Goal: Task Accomplishment & Management: Manage account settings

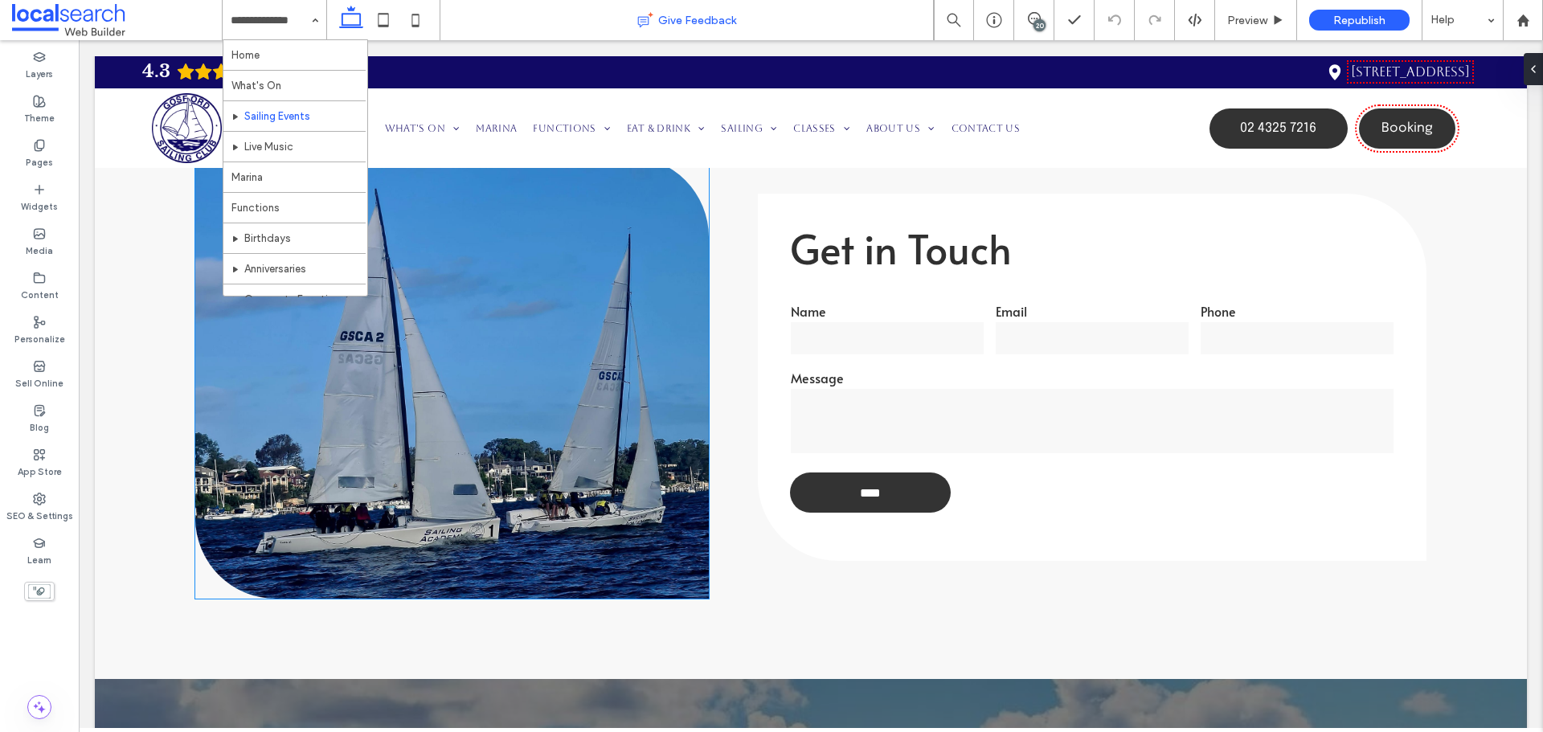
scroll to position [2653, 0]
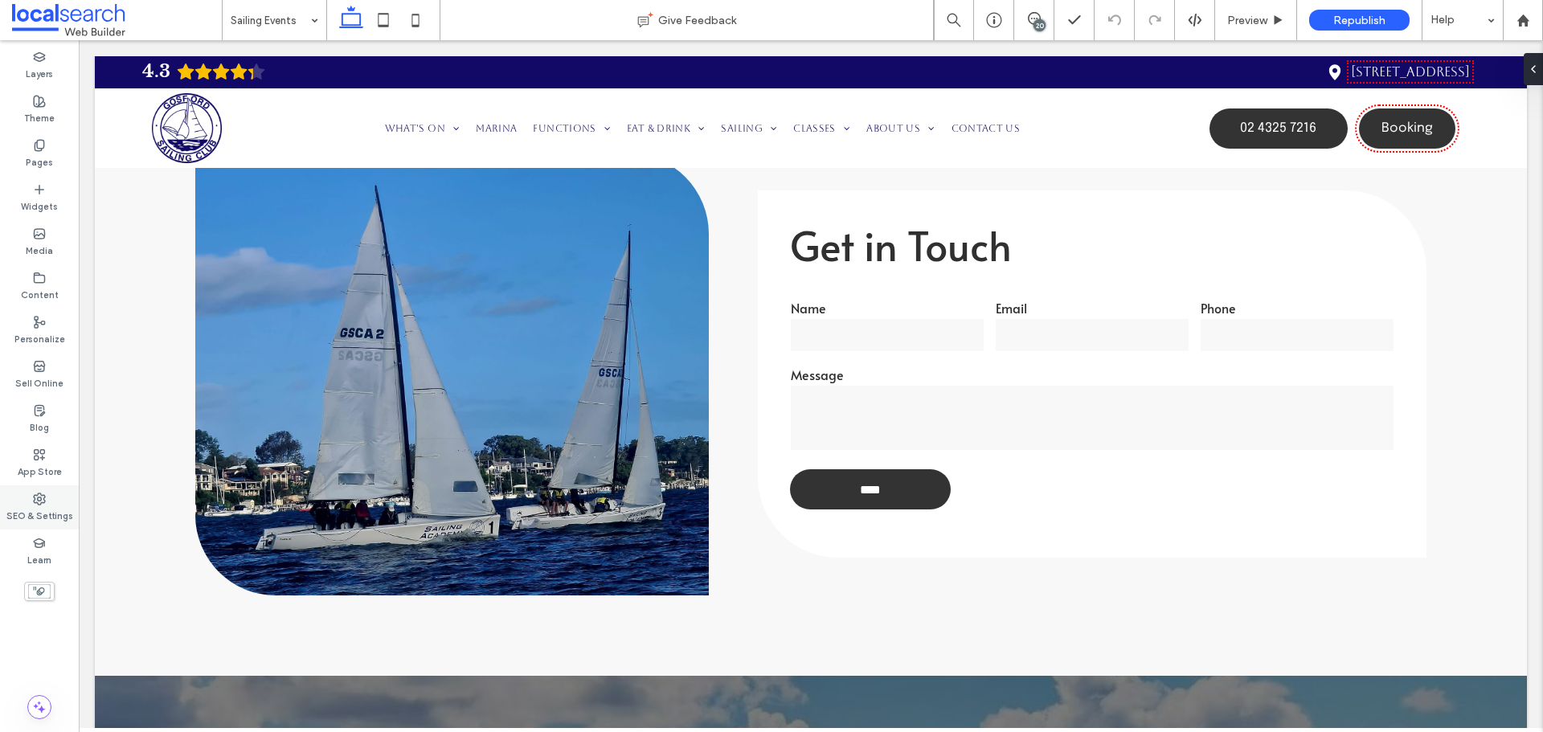
click at [56, 497] on div "SEO & Settings" at bounding box center [39, 508] width 79 height 44
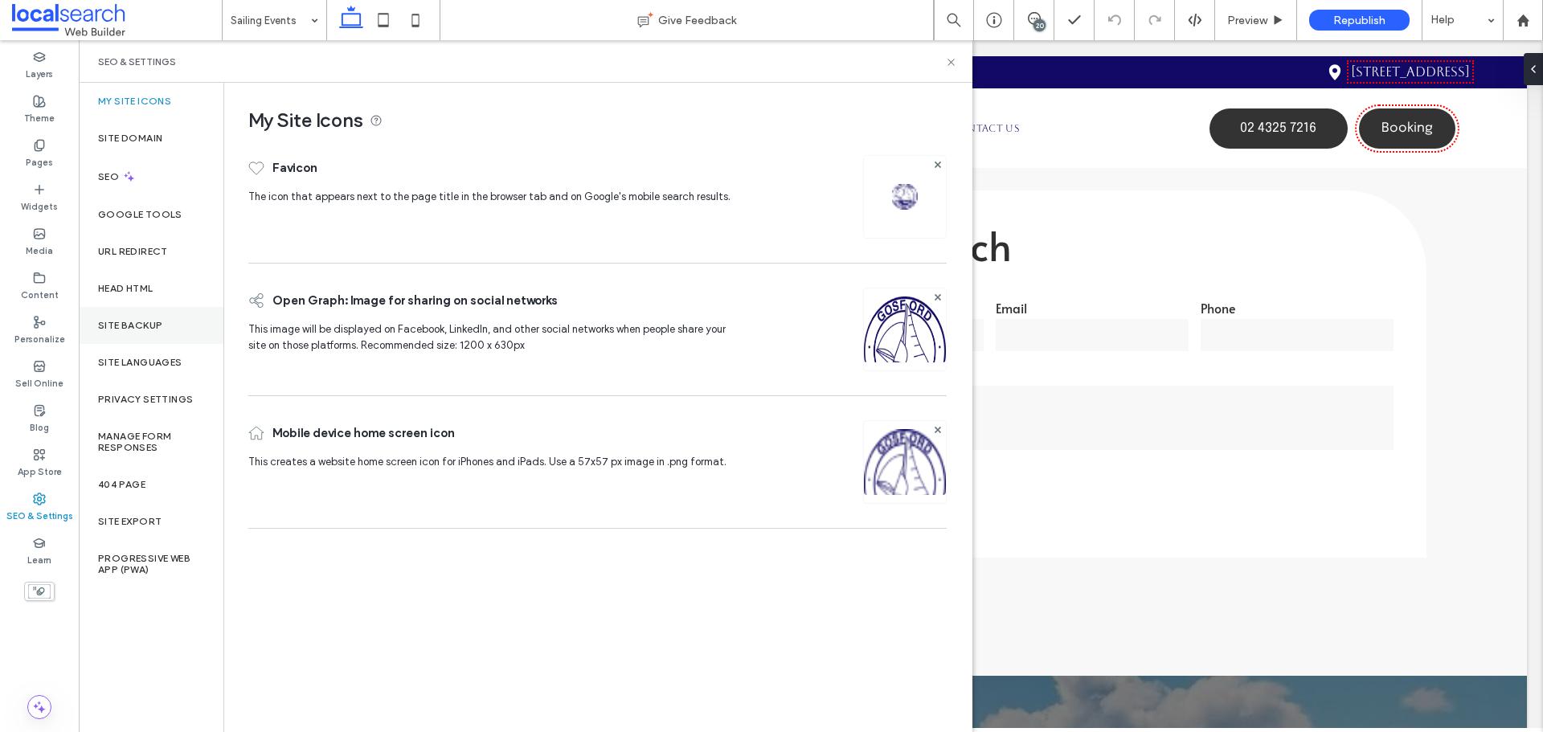
click at [137, 336] on div "Site Backup" at bounding box center [151, 325] width 145 height 37
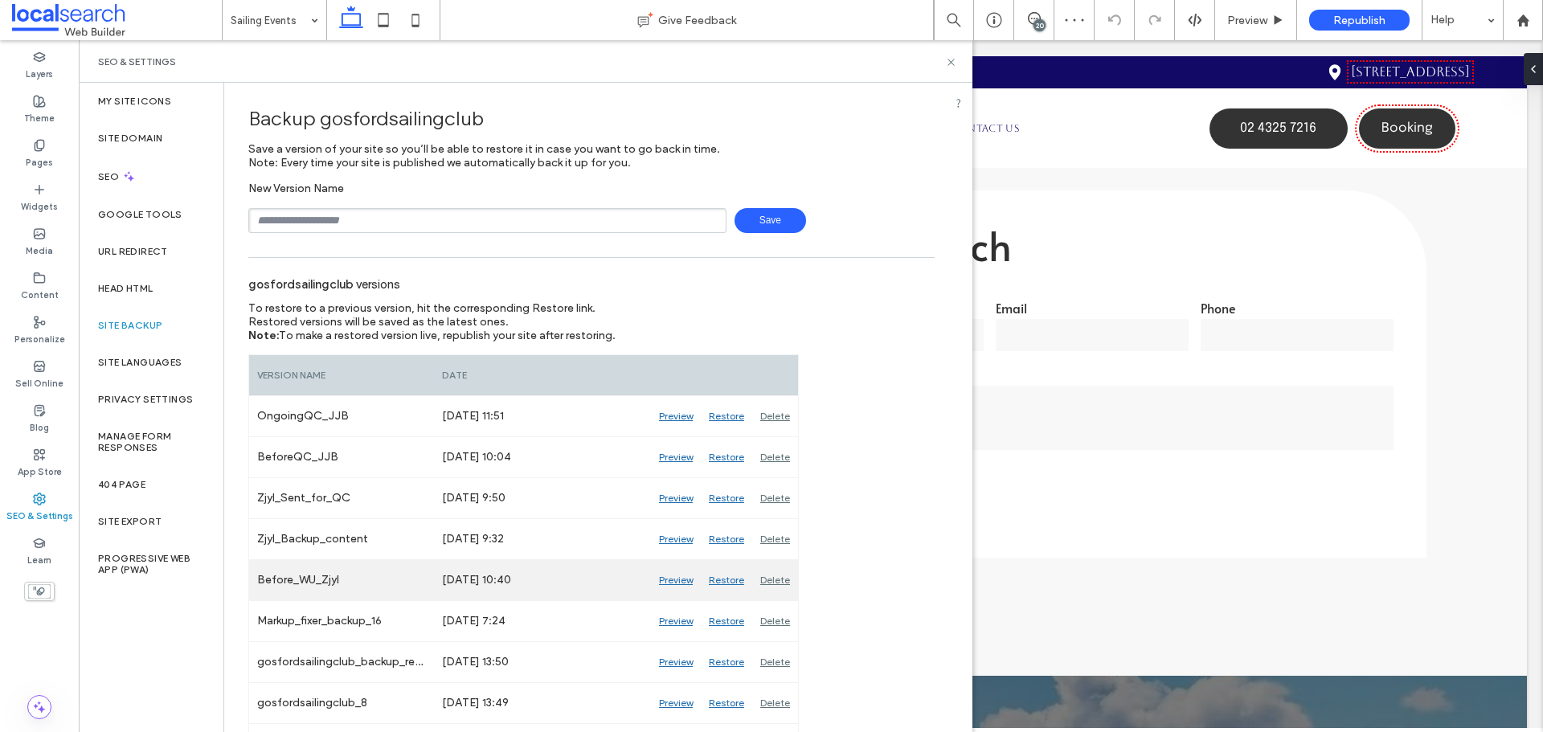
click at [676, 585] on div "Preview" at bounding box center [676, 580] width 50 height 40
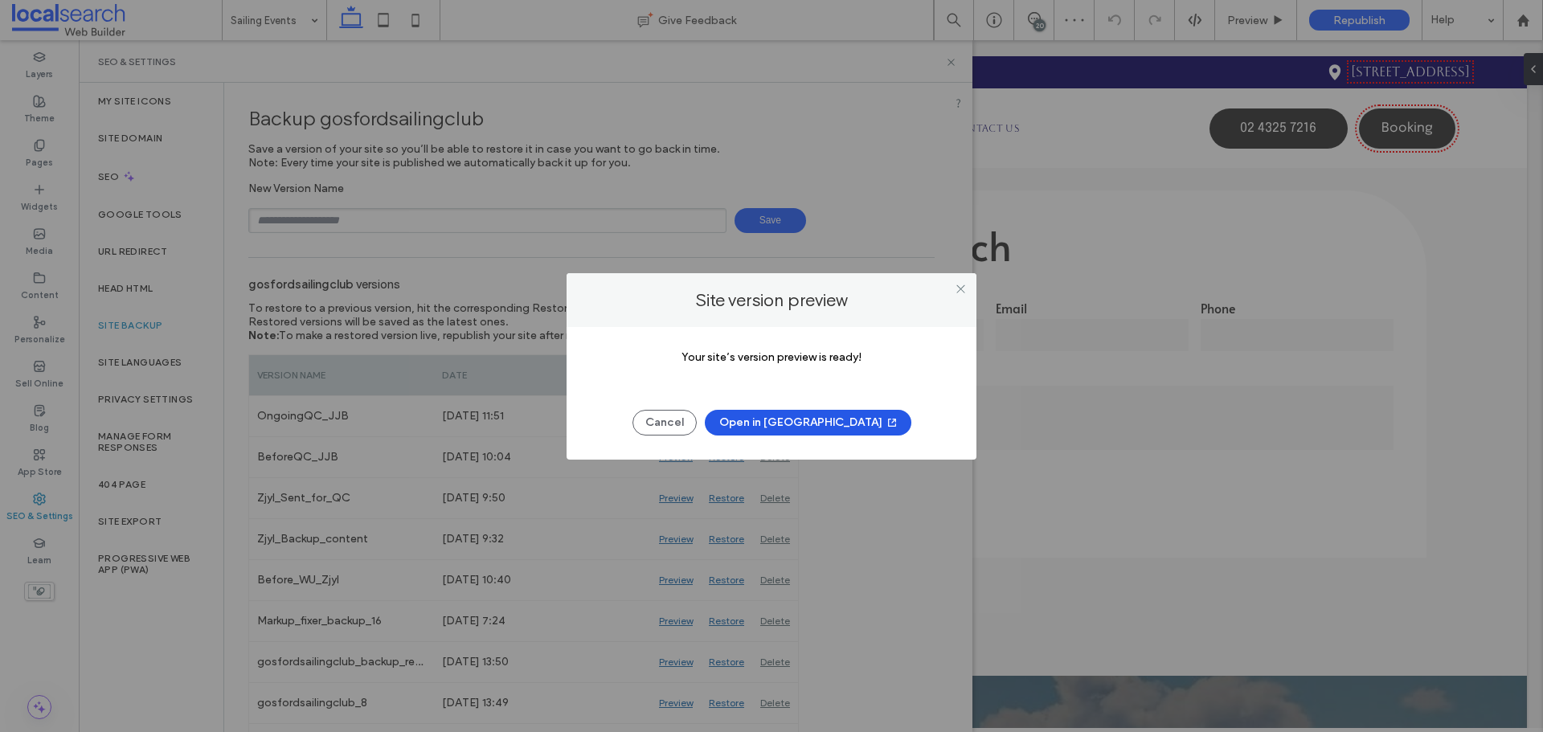
click at [762, 424] on button "Open in New Tab" at bounding box center [808, 423] width 207 height 26
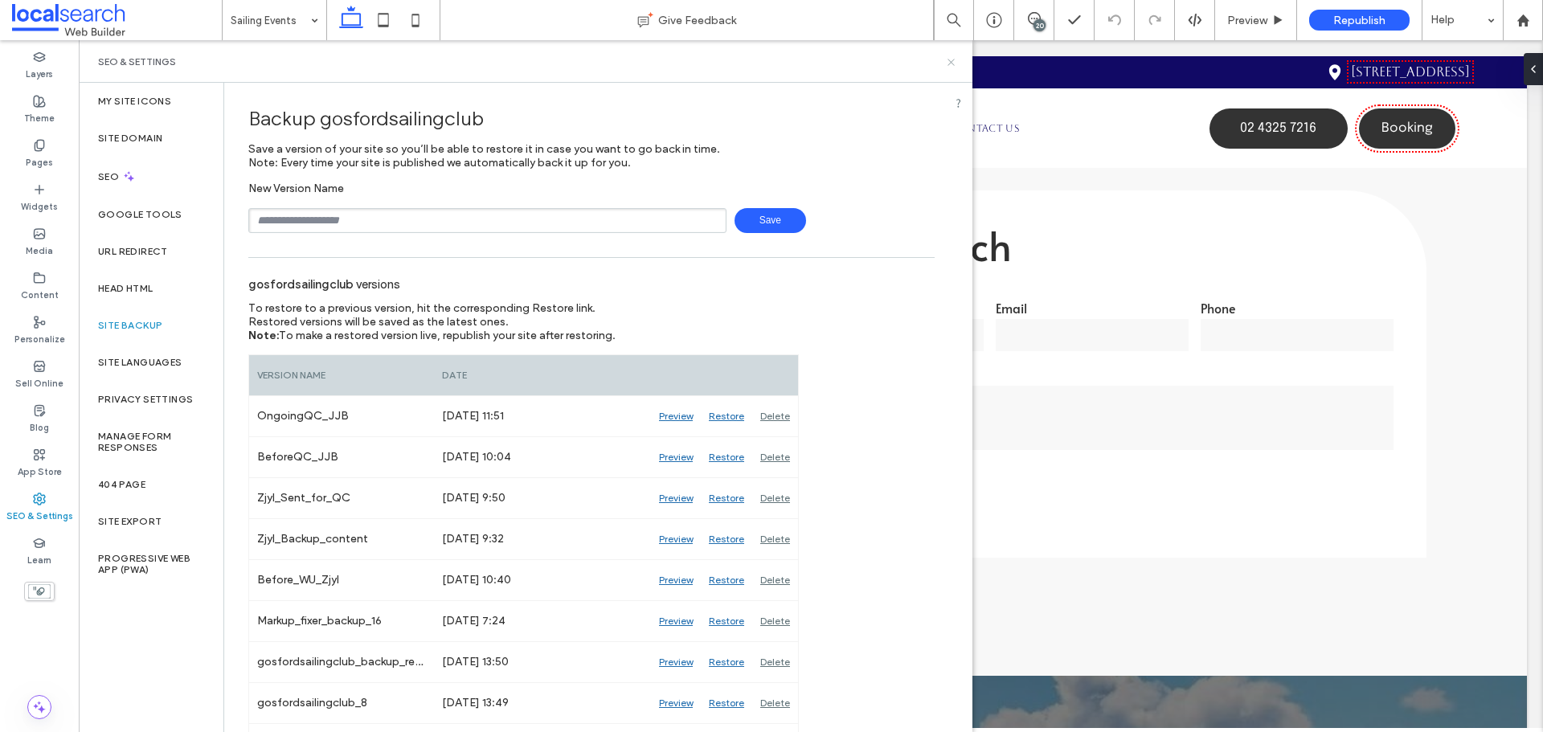
drag, startPoint x: 953, startPoint y: 57, endPoint x: 482, endPoint y: 5, distance: 473.1
click at [953, 57] on icon at bounding box center [951, 62] width 12 height 12
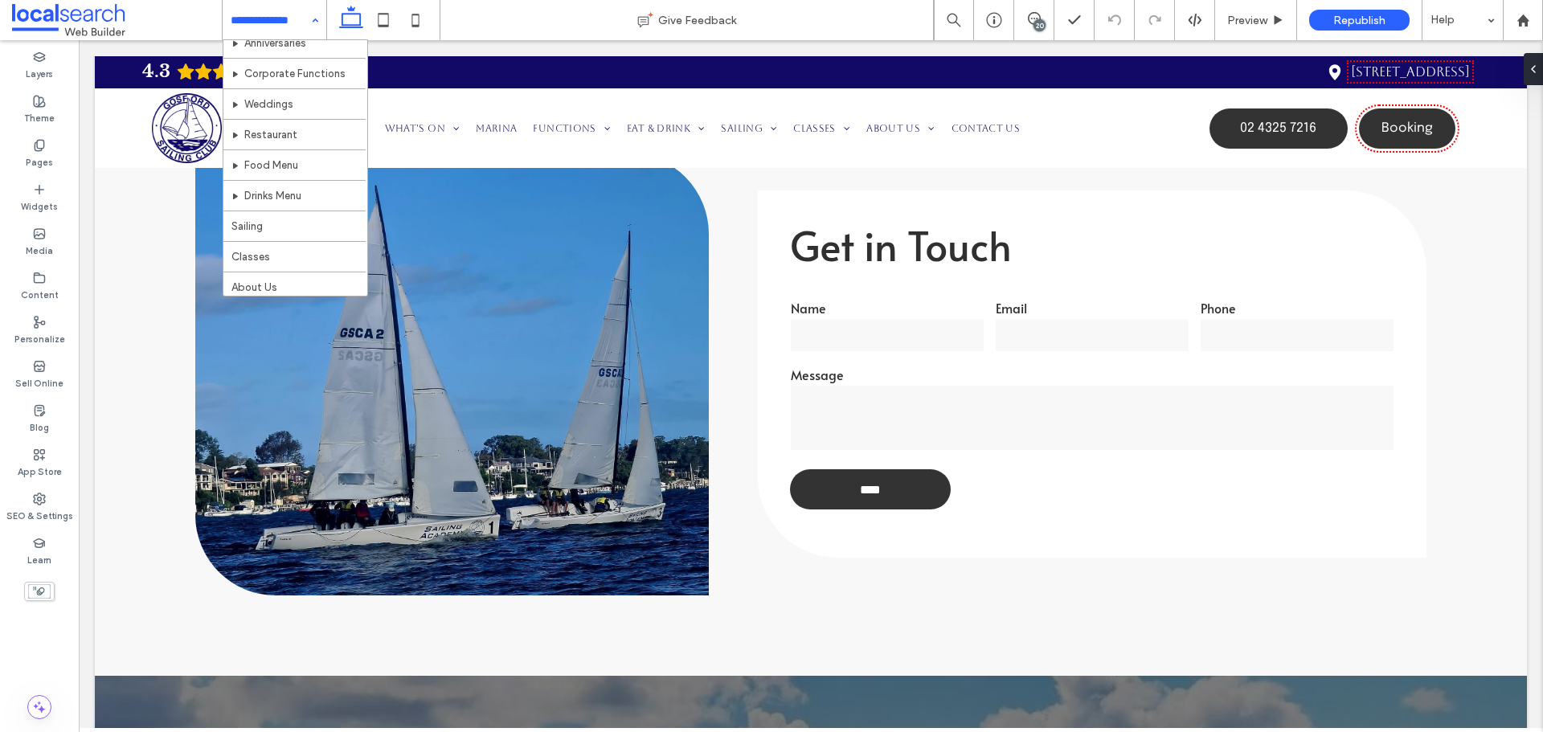
scroll to position [241, 0]
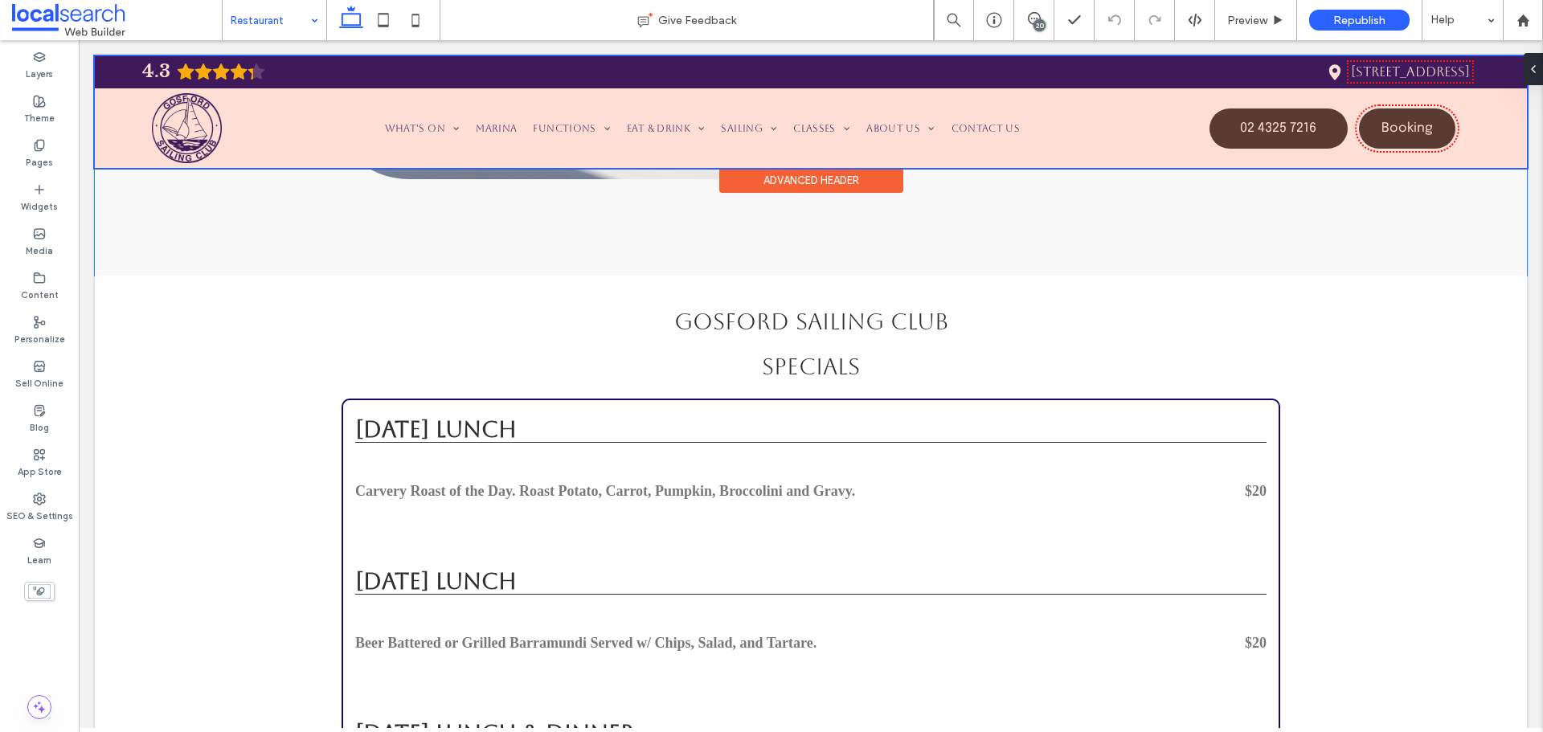
scroll to position [2090, 0]
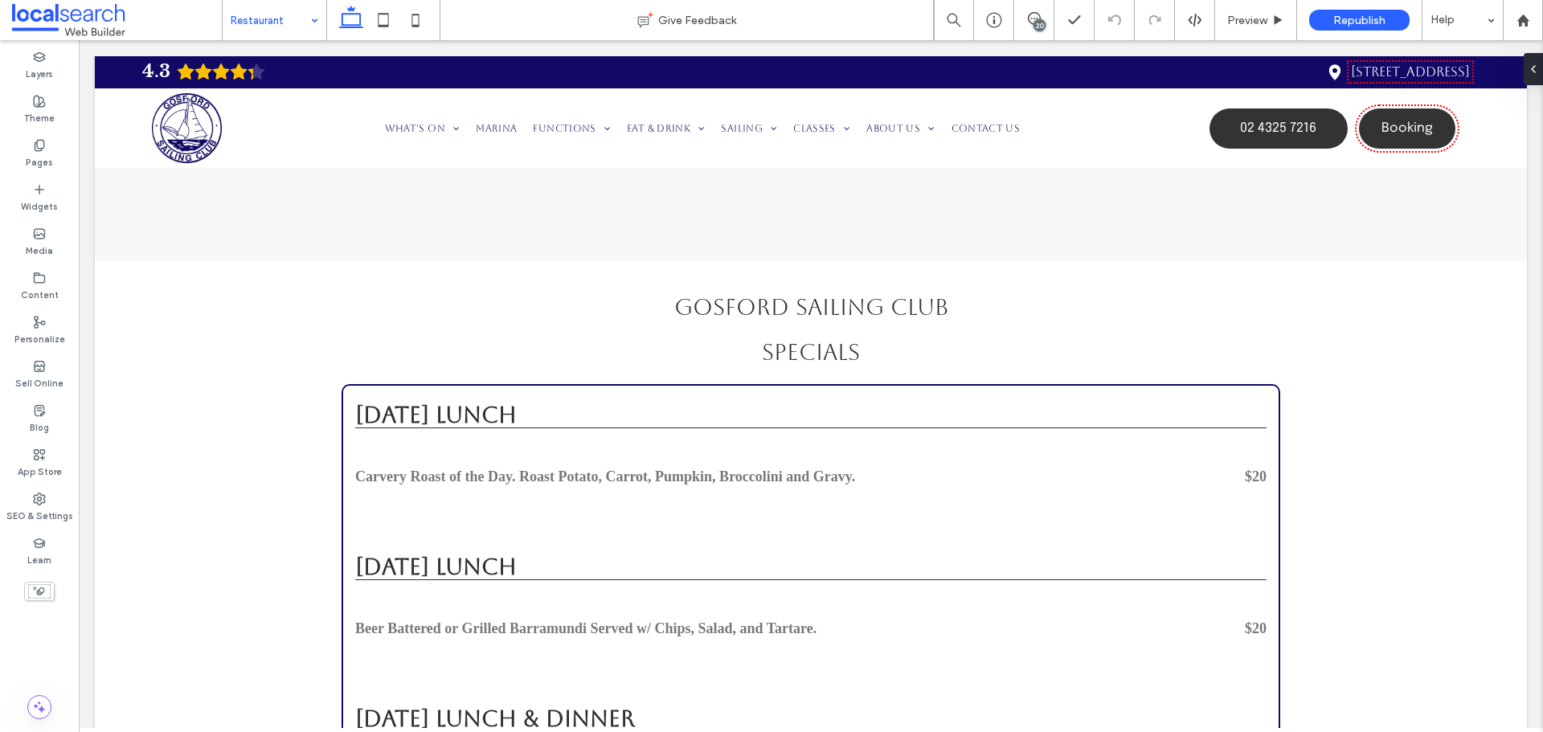
click at [1038, 21] on div "20" at bounding box center [1040, 25] width 12 height 12
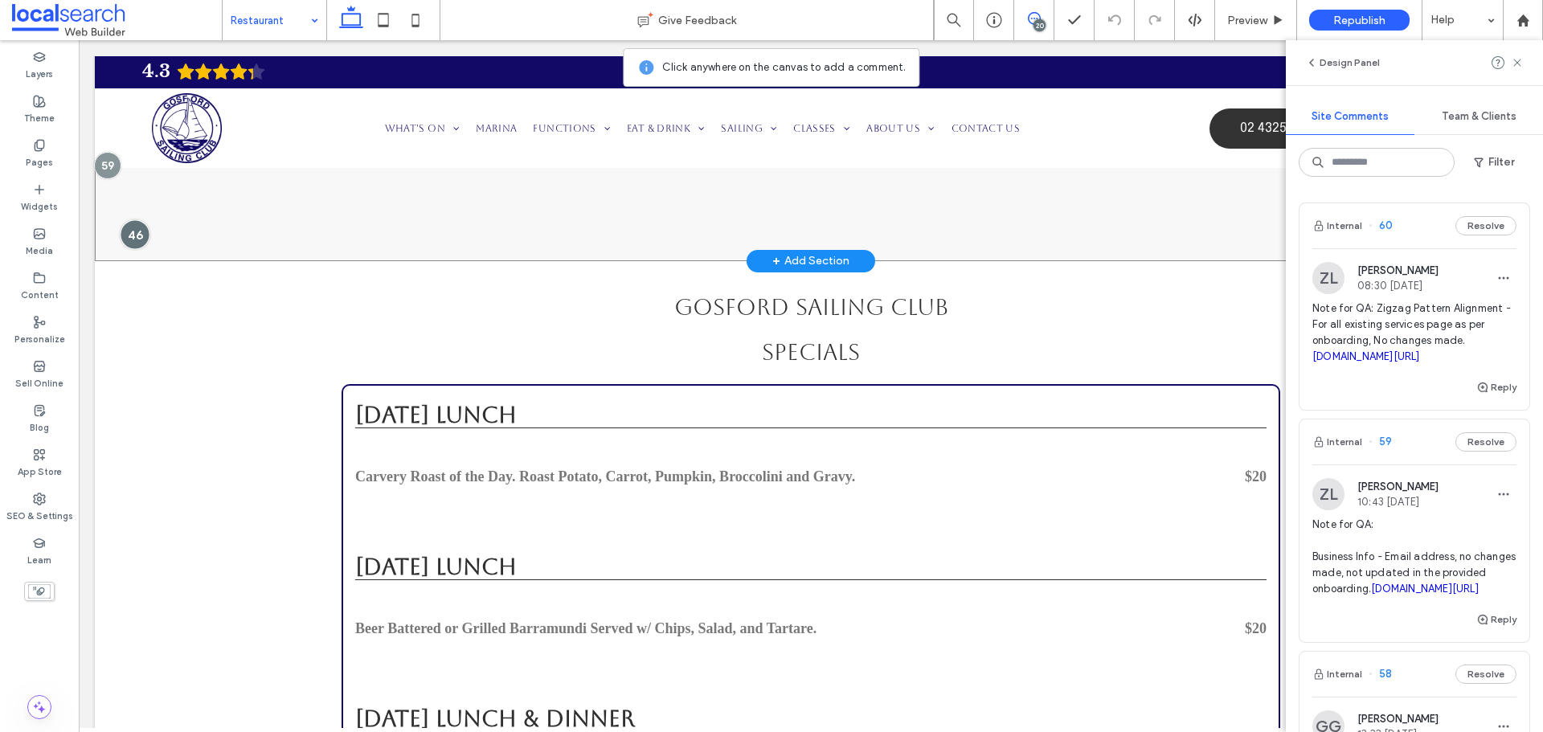
click at [141, 250] on div at bounding box center [135, 235] width 30 height 30
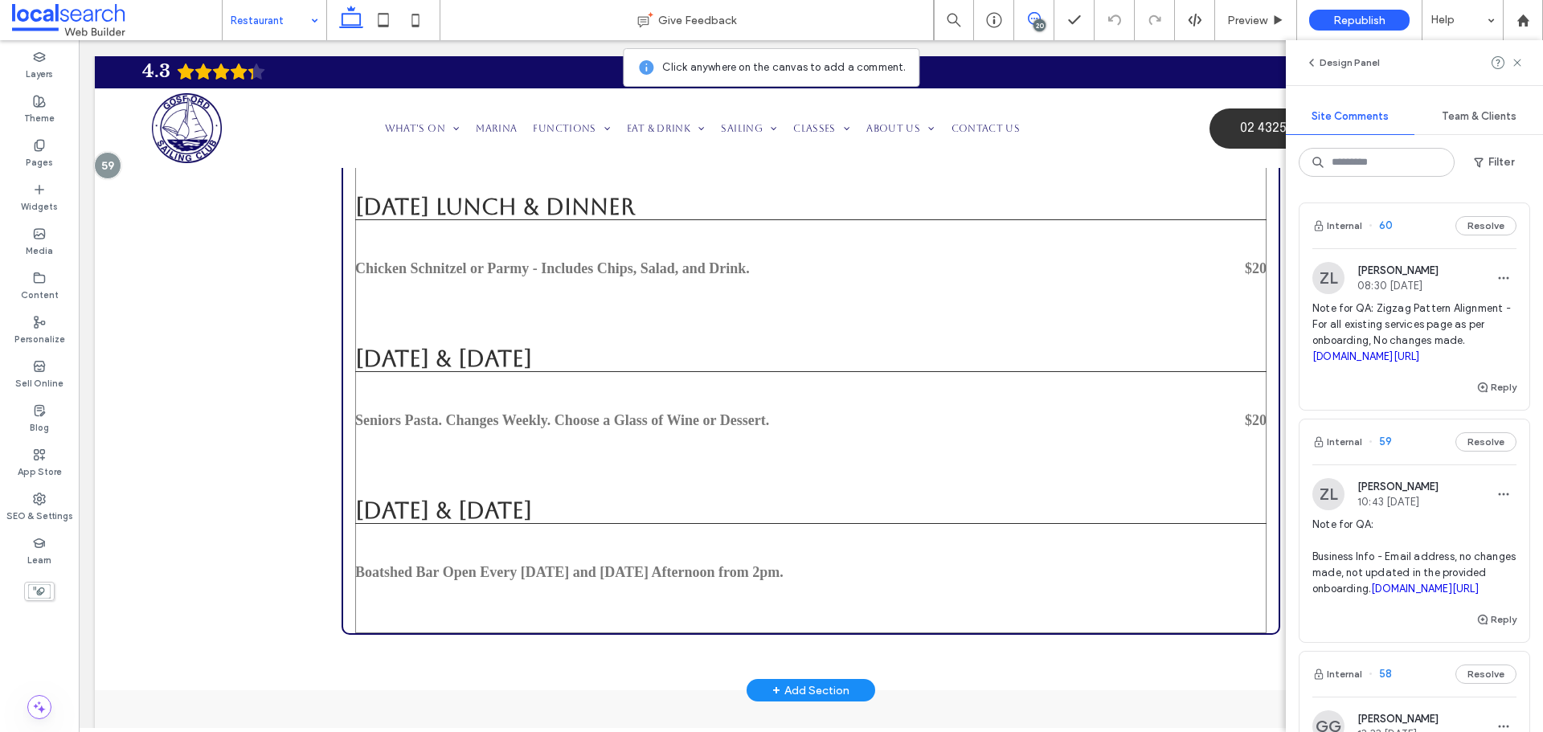
scroll to position [2572, 0]
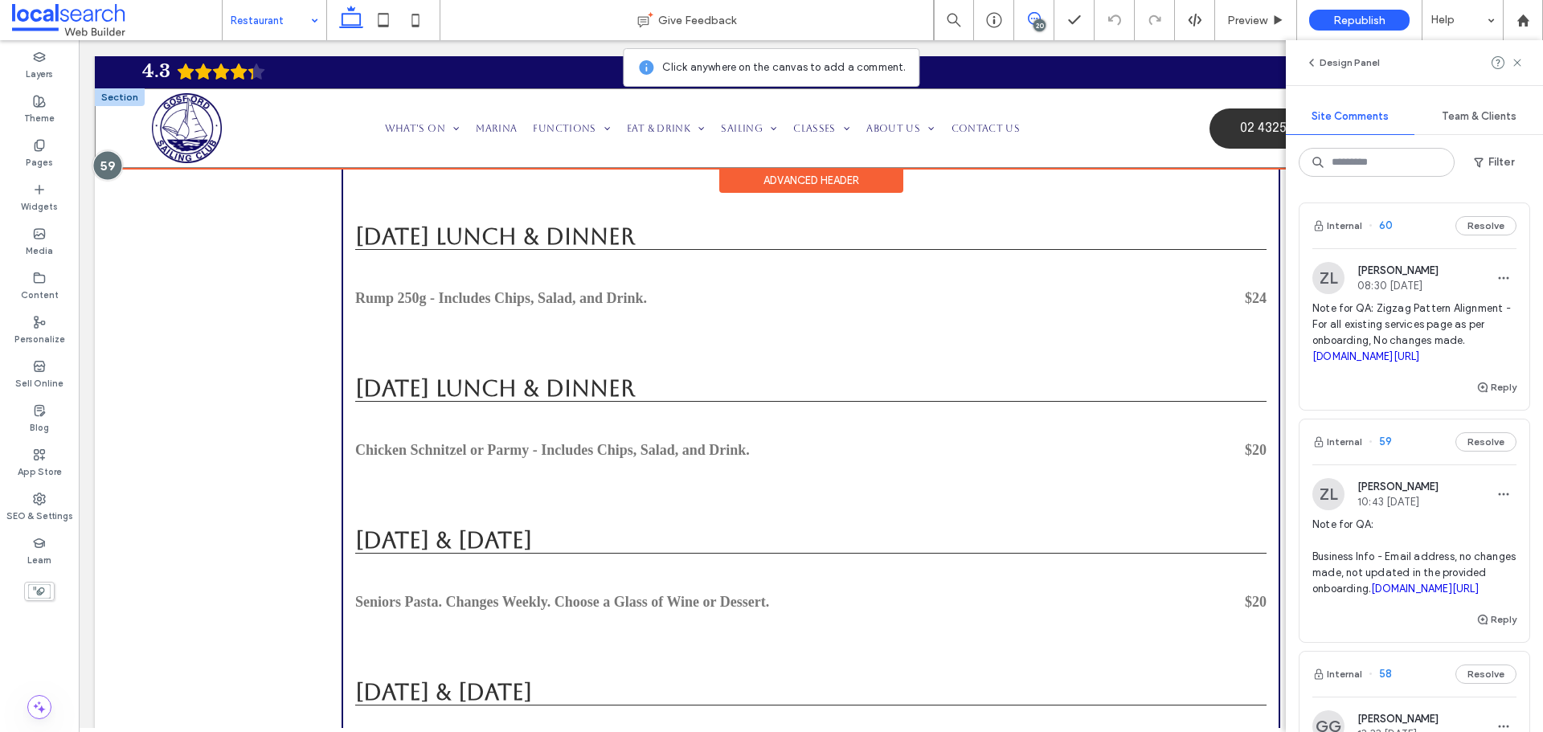
click at [100, 166] on div at bounding box center [107, 165] width 30 height 30
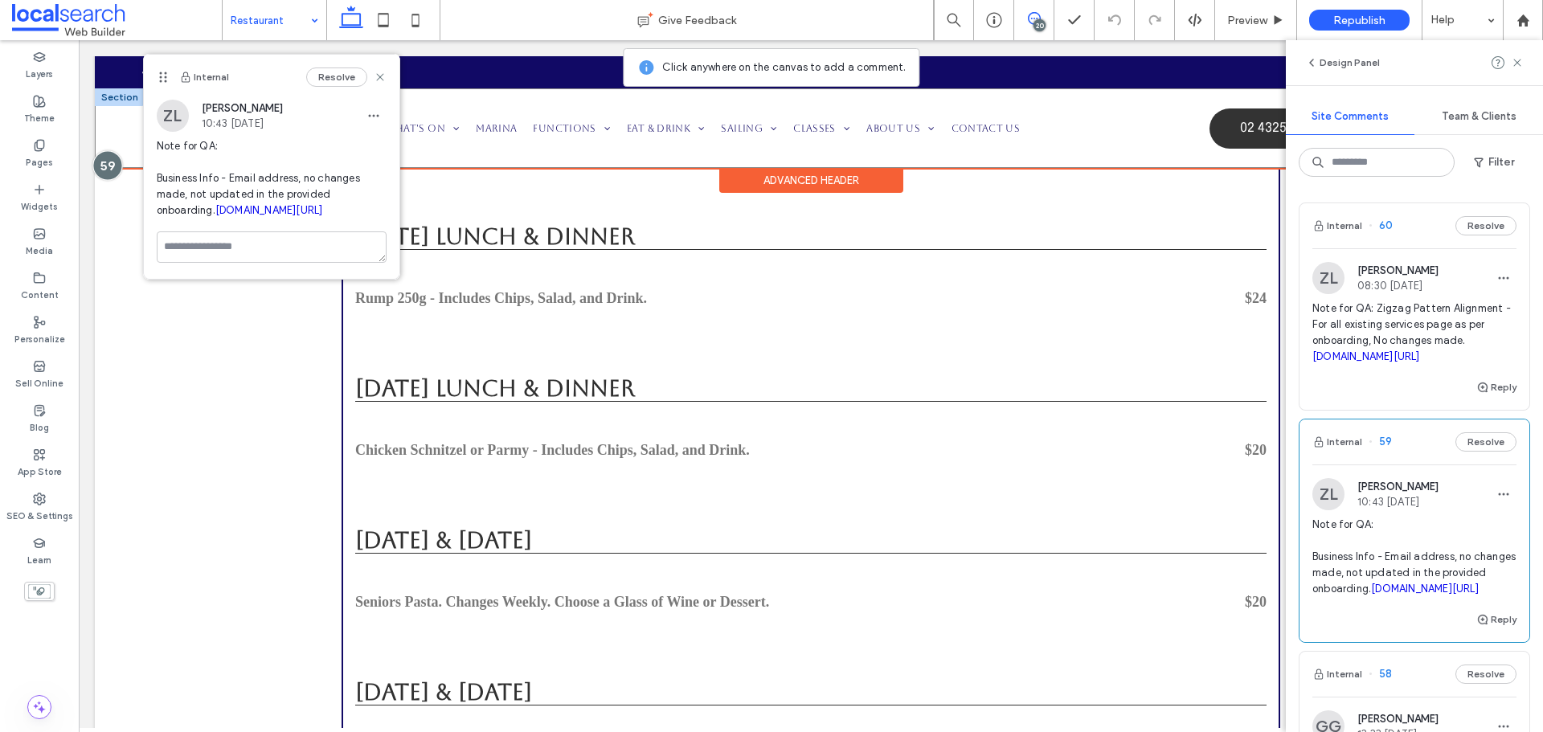
click at [100, 162] on div at bounding box center [107, 165] width 30 height 30
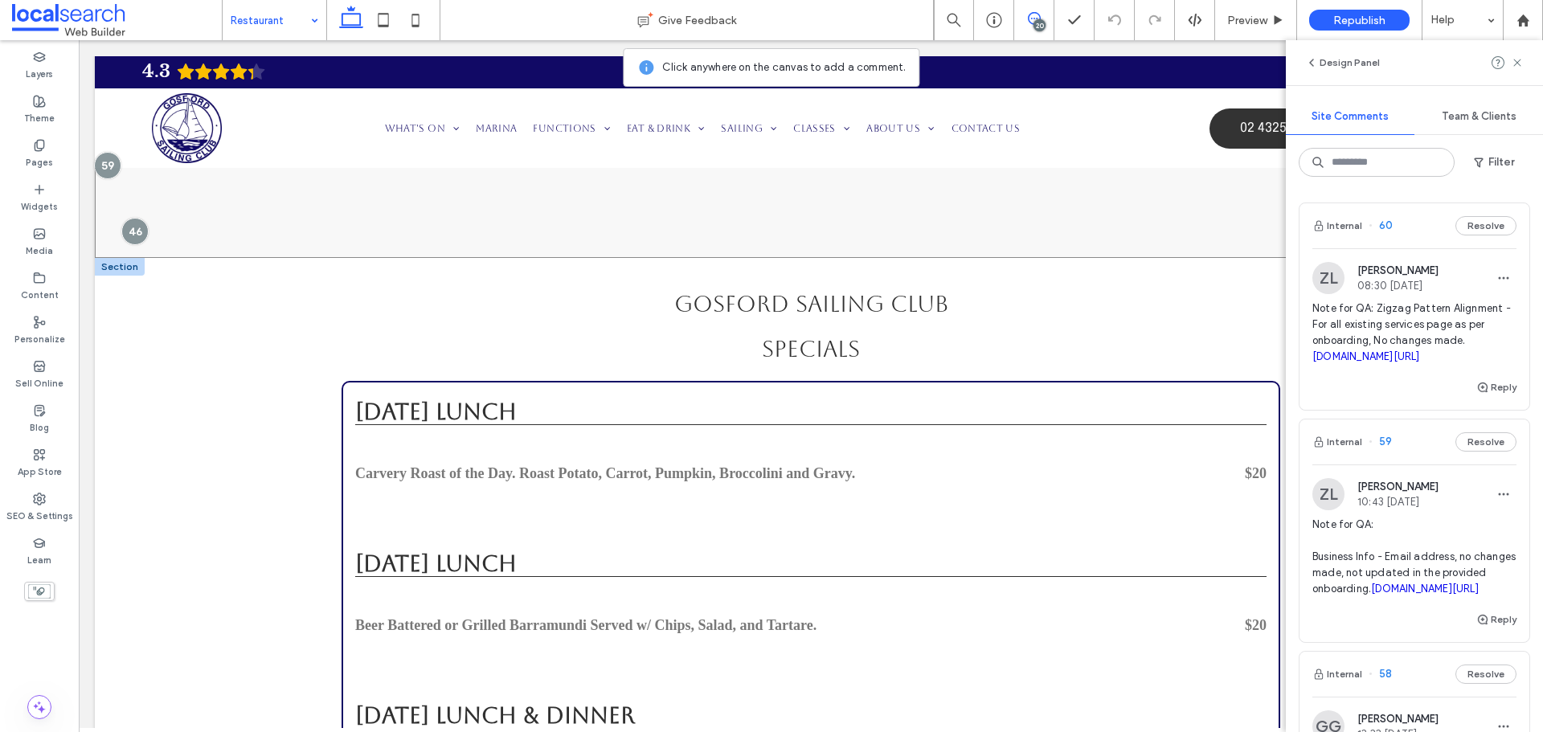
scroll to position [2010, 0]
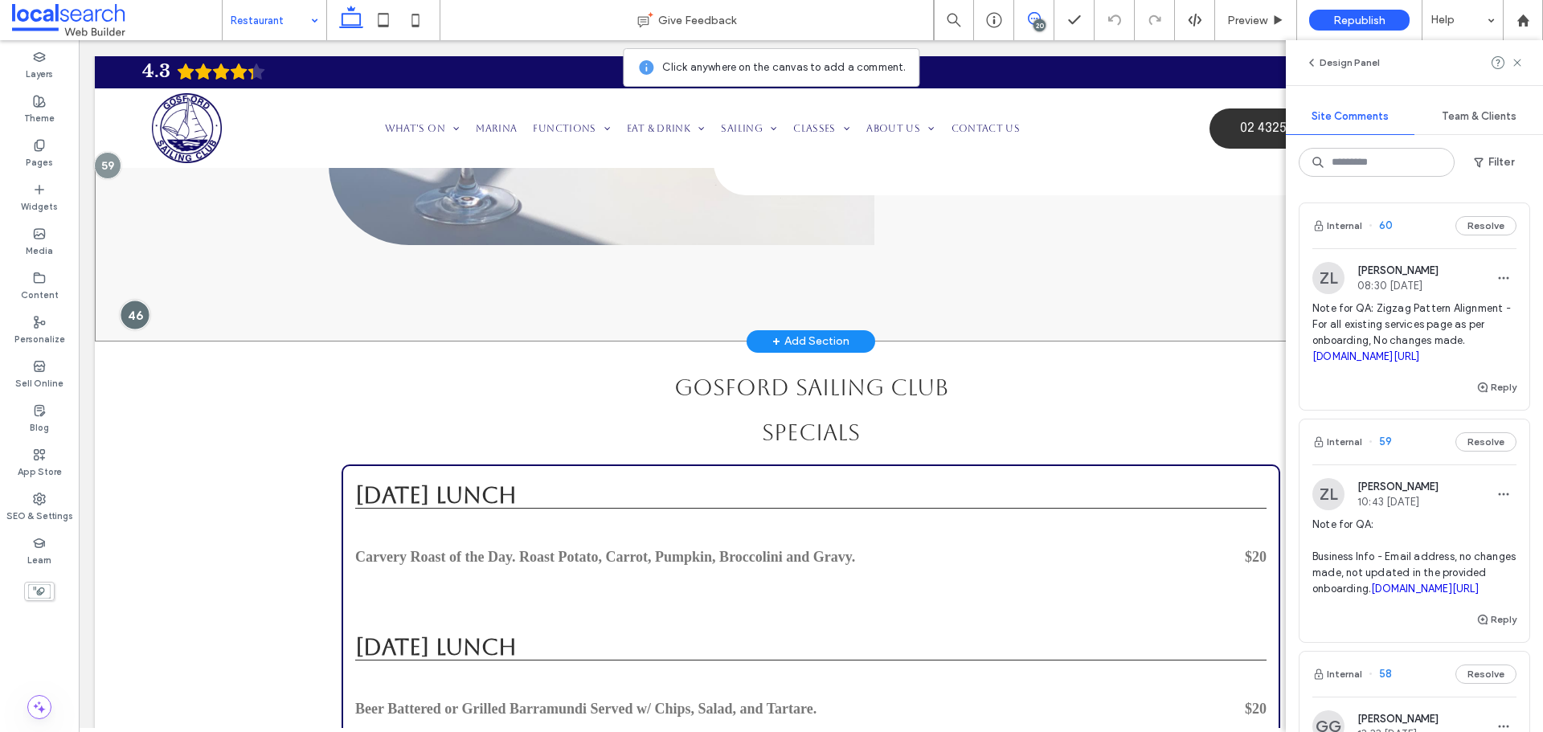
click at [137, 330] on div at bounding box center [135, 316] width 30 height 30
click at [125, 330] on div at bounding box center [135, 316] width 30 height 30
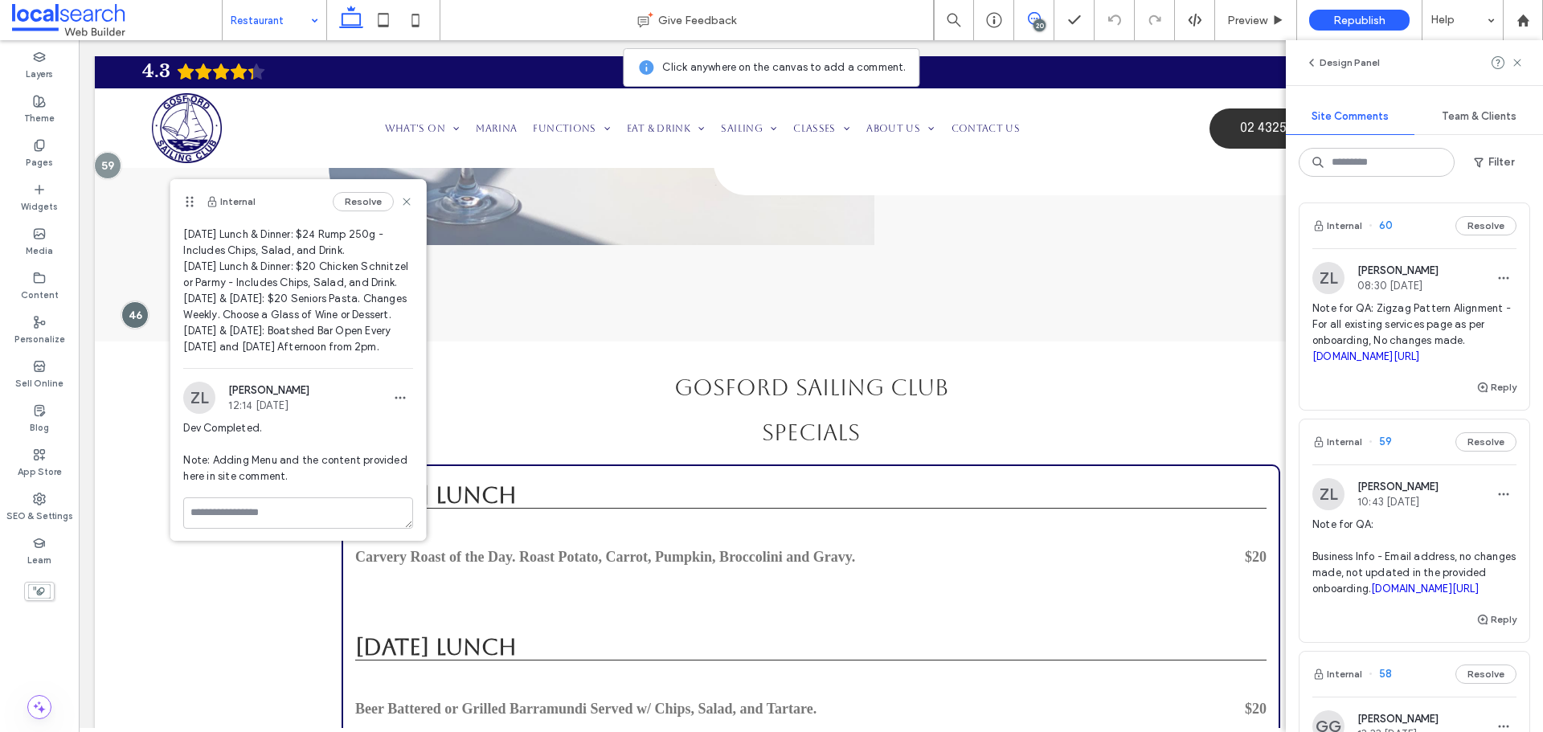
scroll to position [283, 0]
click at [140, 330] on div at bounding box center [135, 316] width 30 height 30
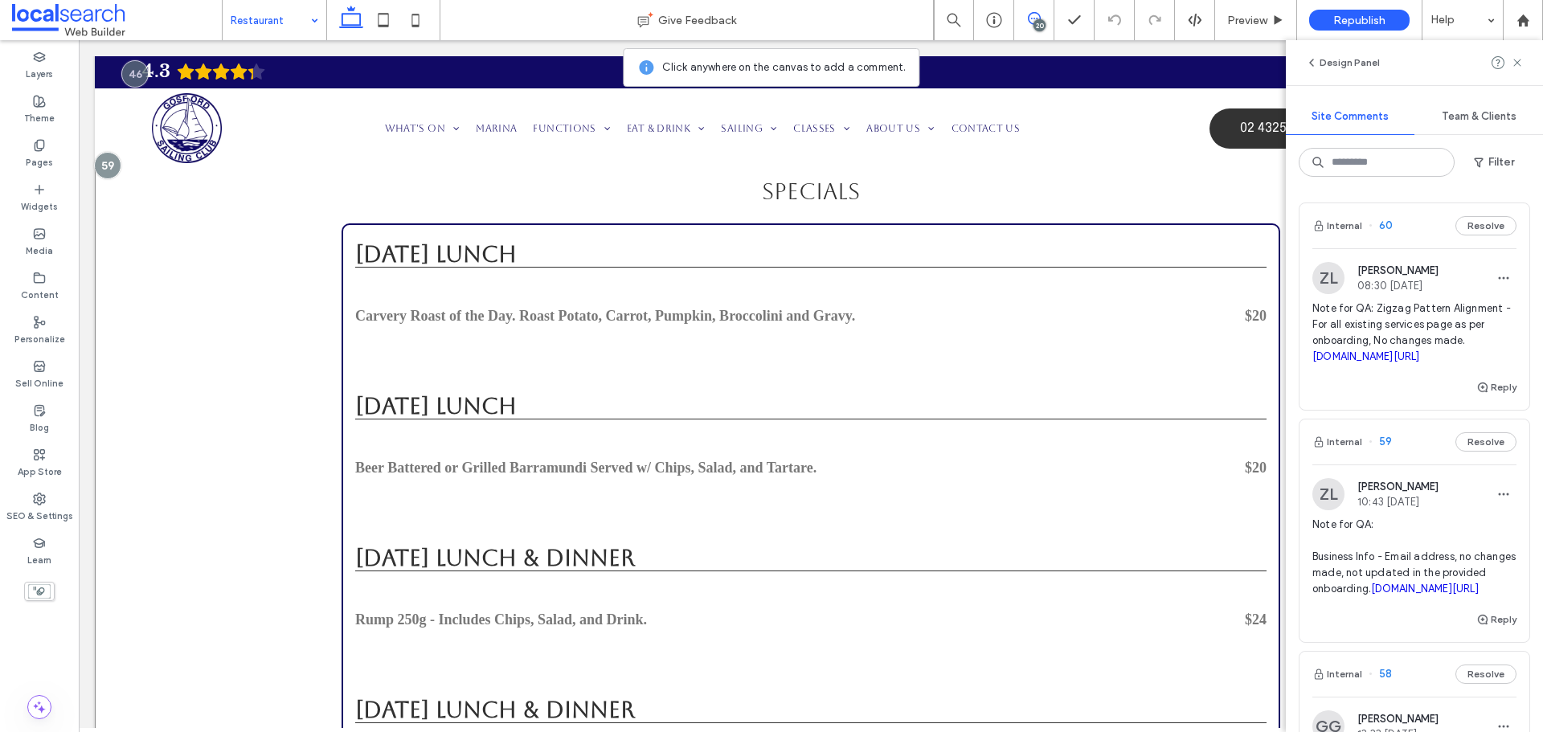
scroll to position [1929, 0]
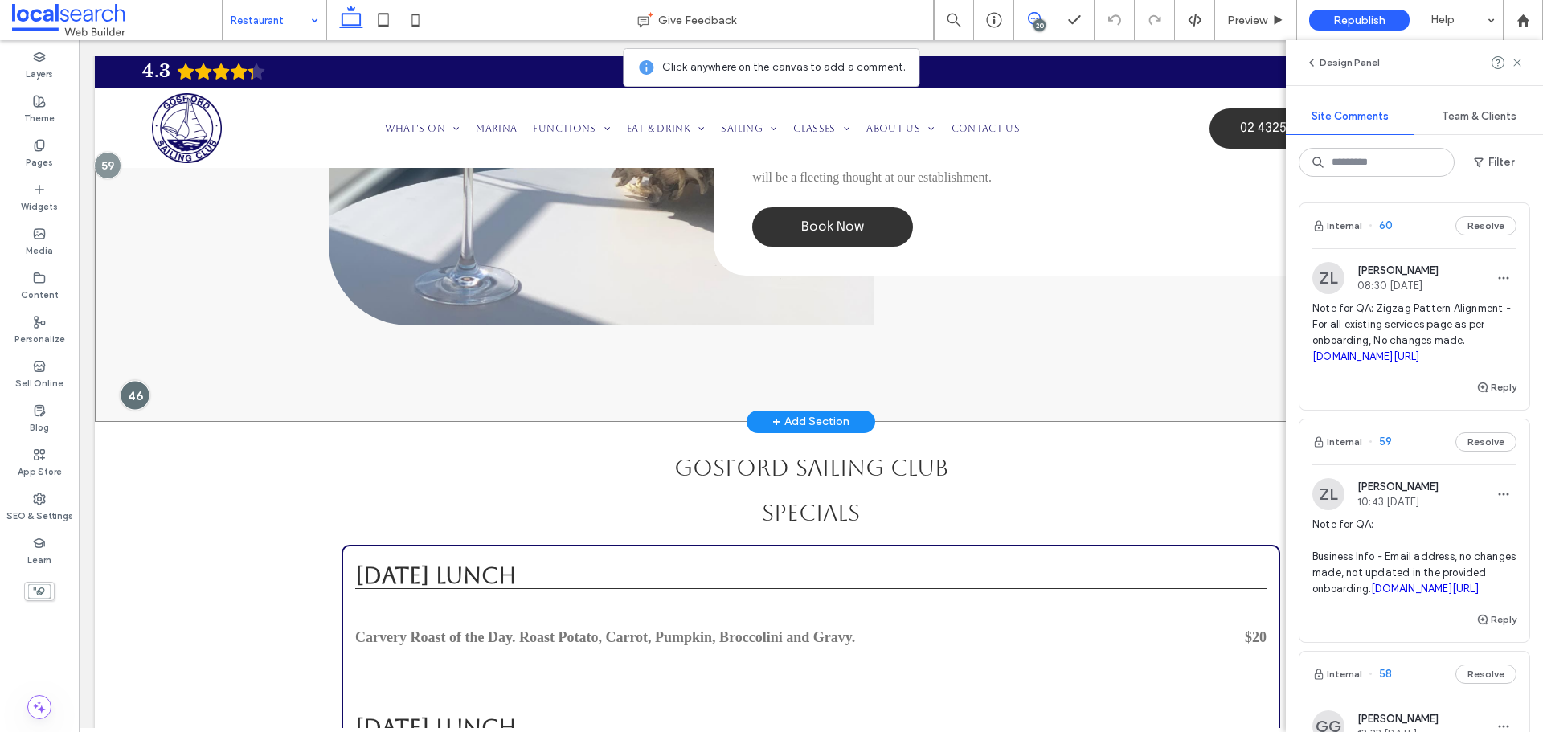
click at [136, 411] on div at bounding box center [135, 396] width 30 height 30
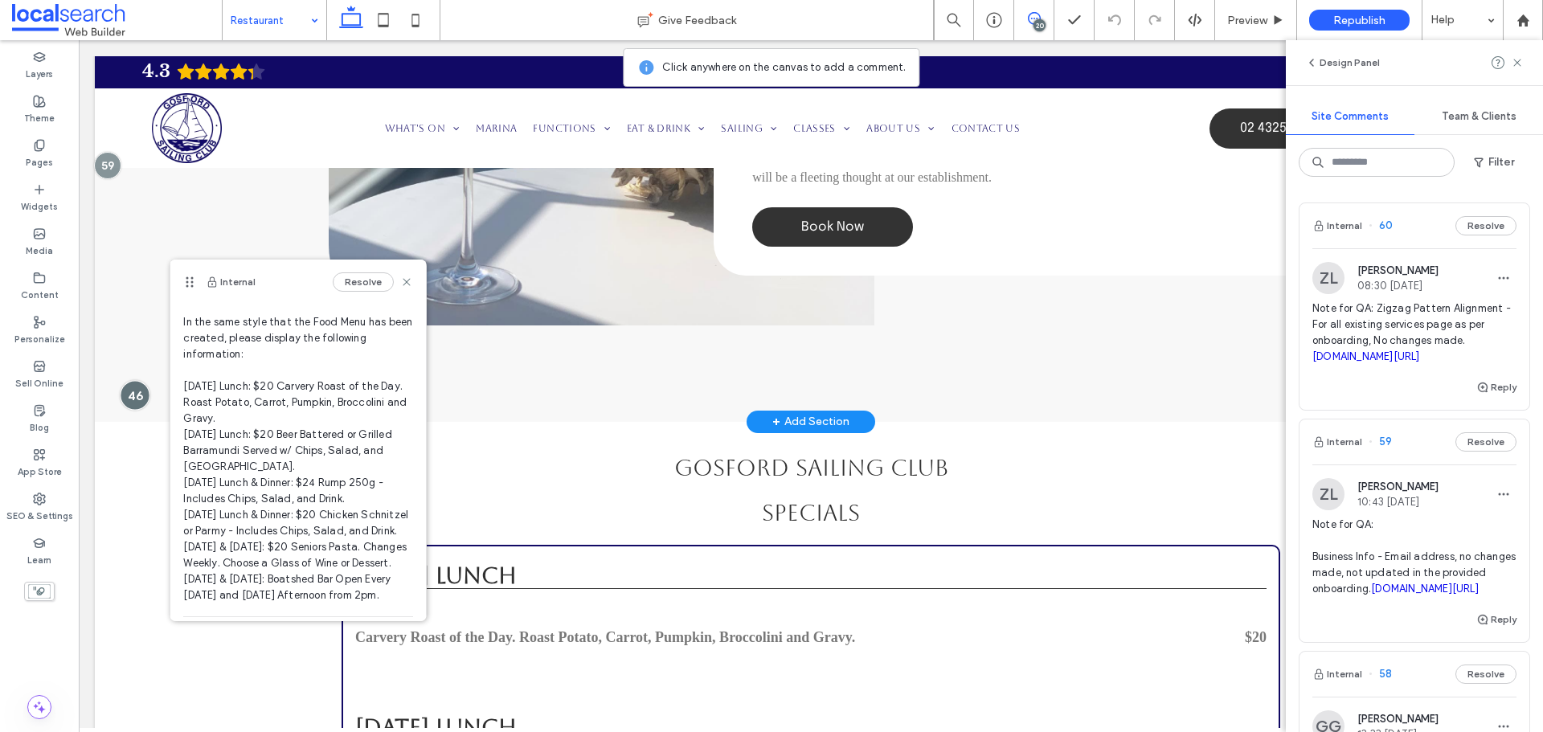
scroll to position [161, 0]
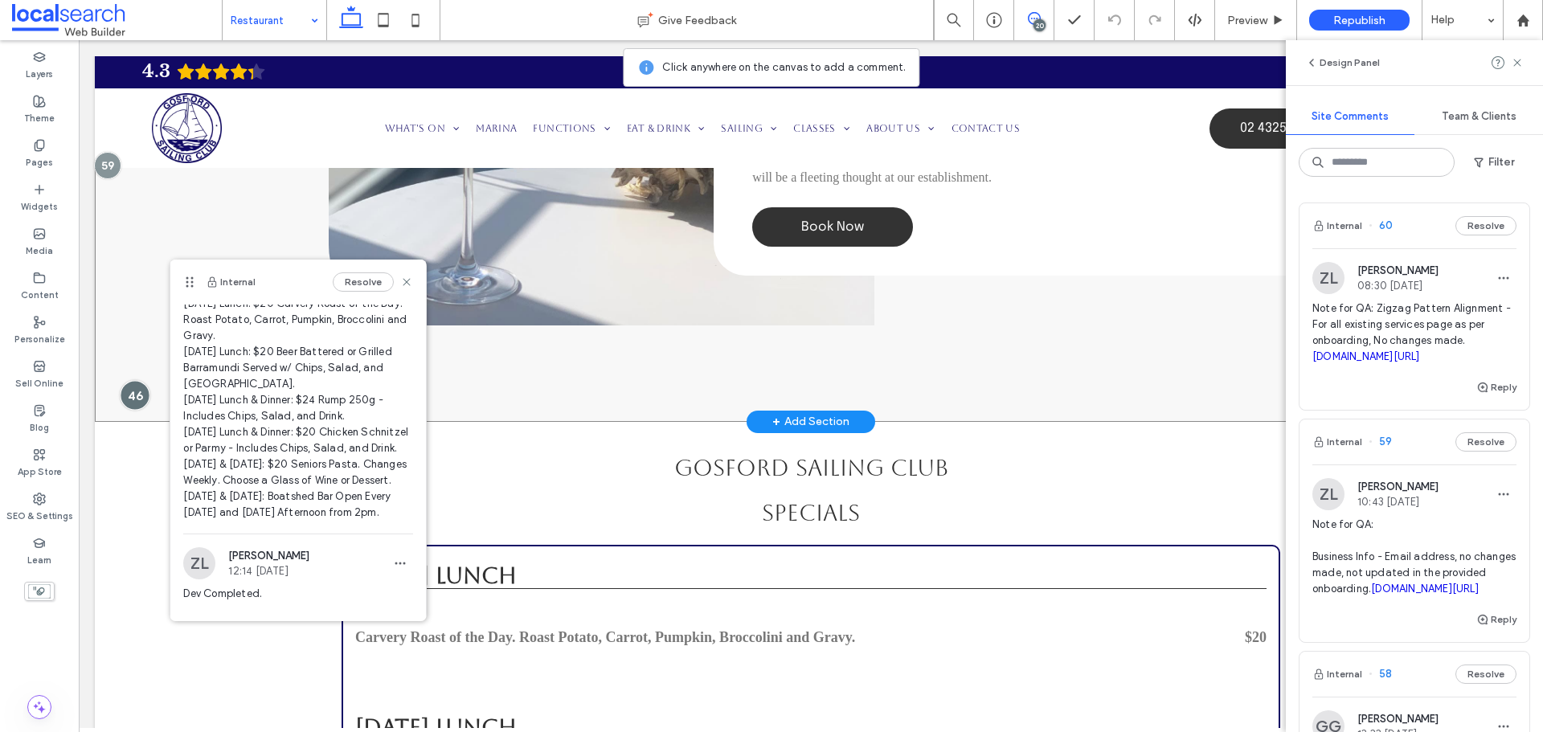
click at [135, 411] on div at bounding box center [135, 396] width 30 height 30
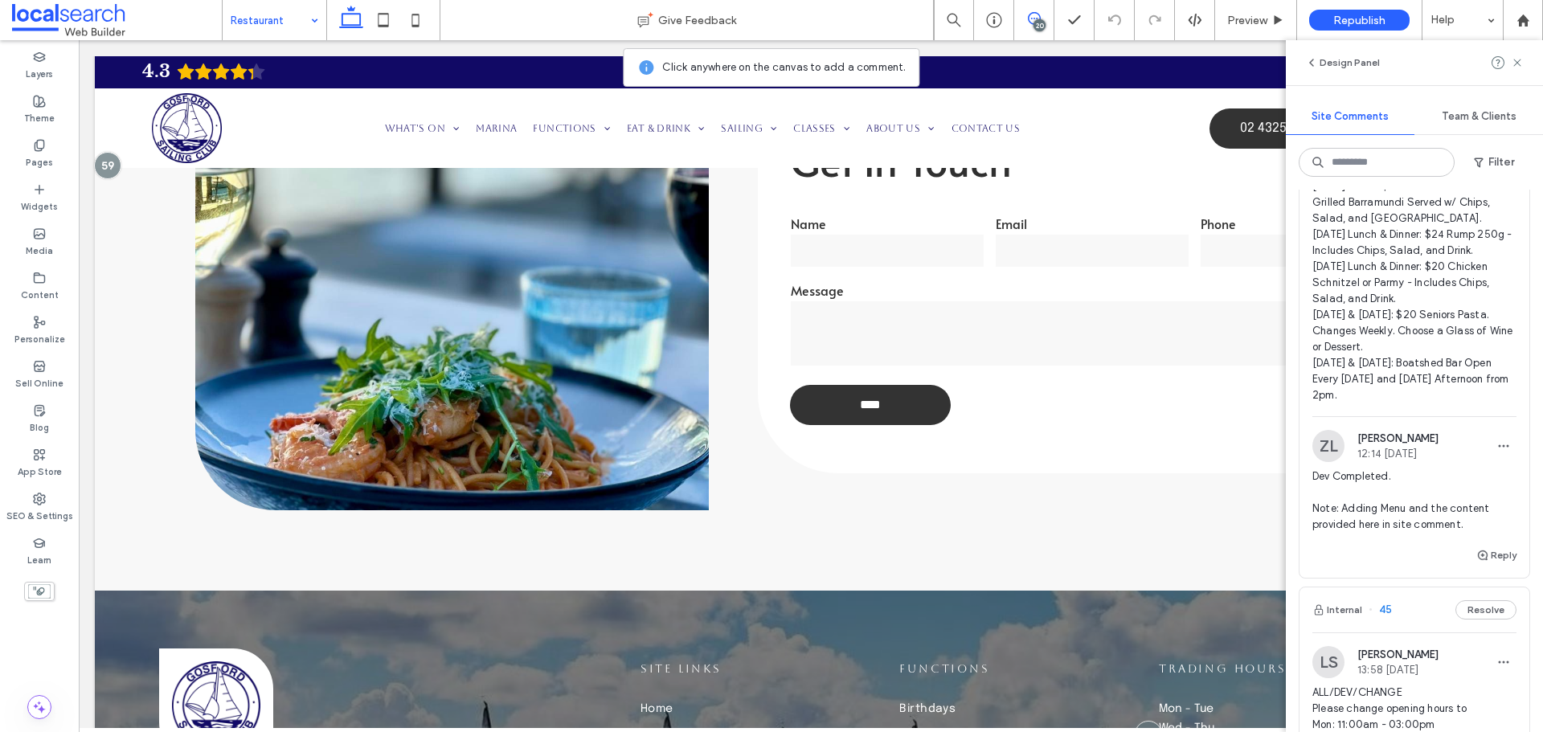
scroll to position [6190, 0]
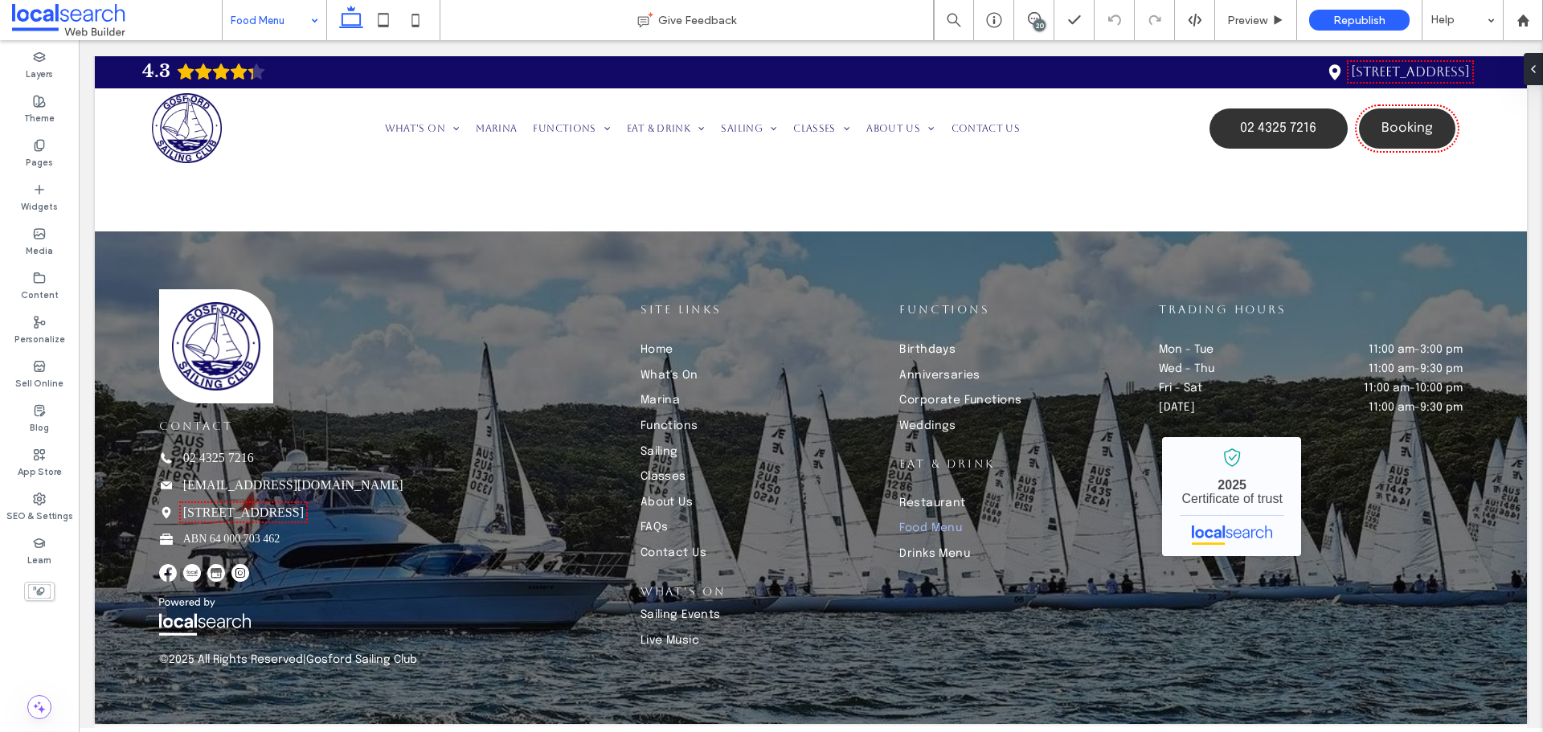
scroll to position [5463, 0]
click at [1037, 30] on div "20" at bounding box center [1040, 25] width 12 height 12
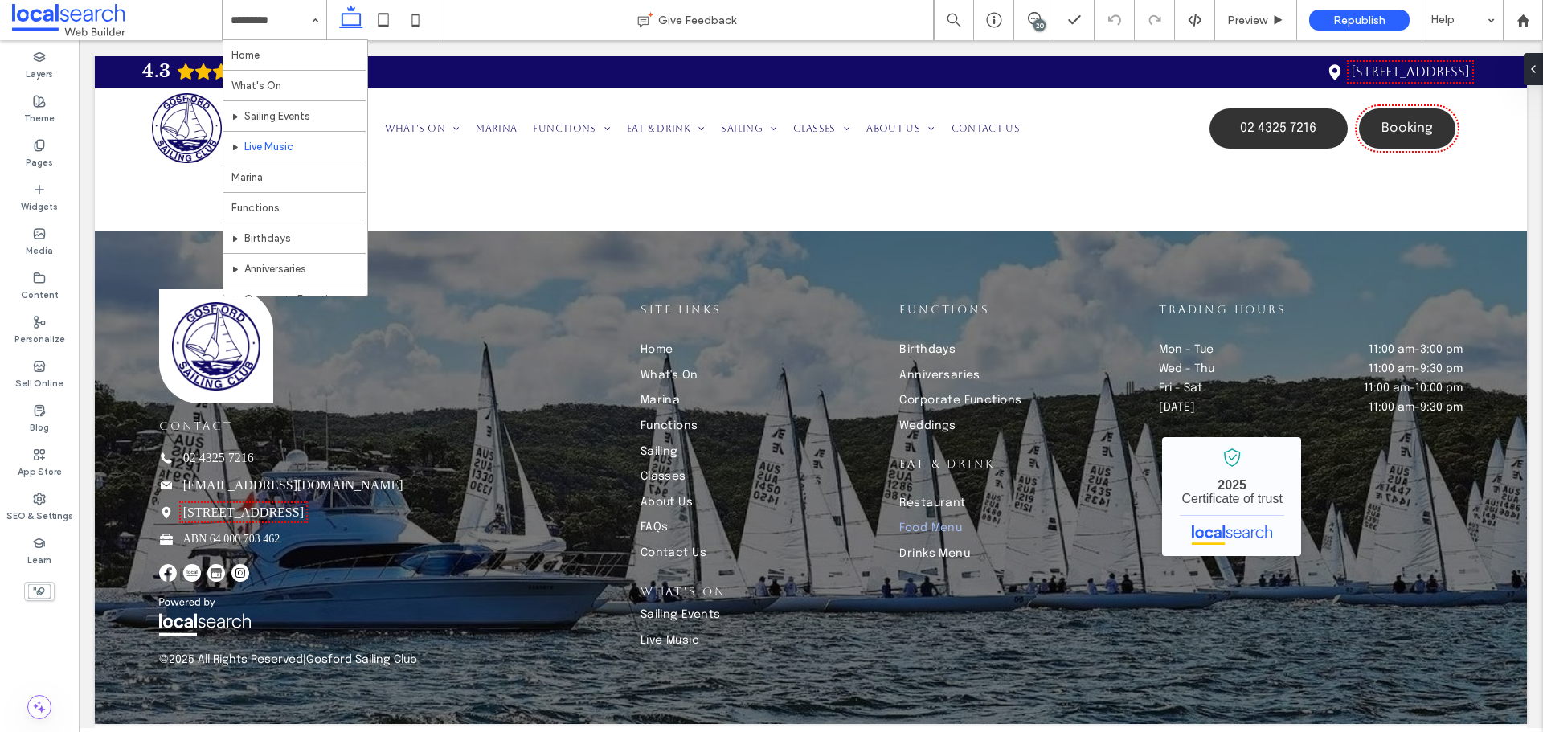
scroll to position [292, 0]
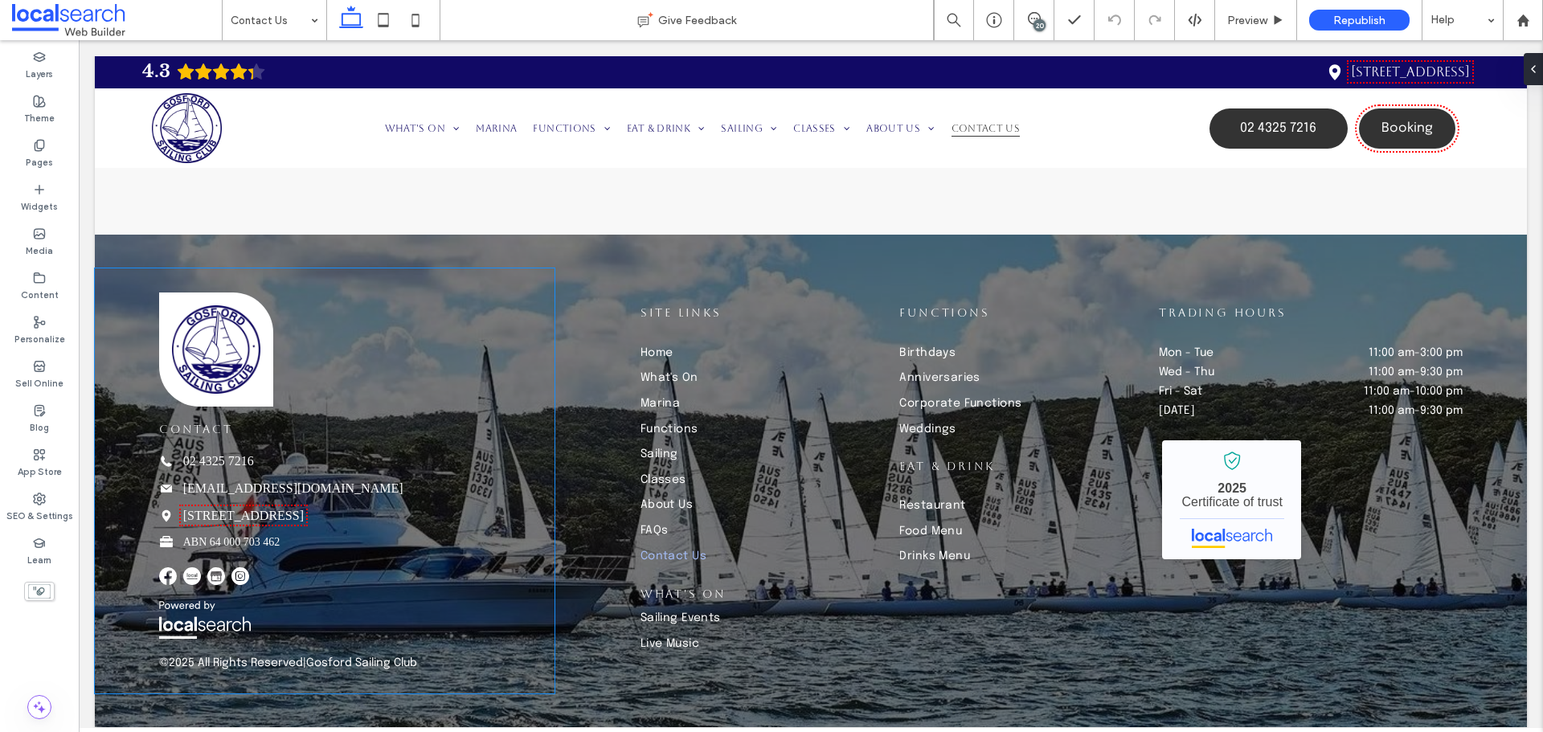
scroll to position [1768, 0]
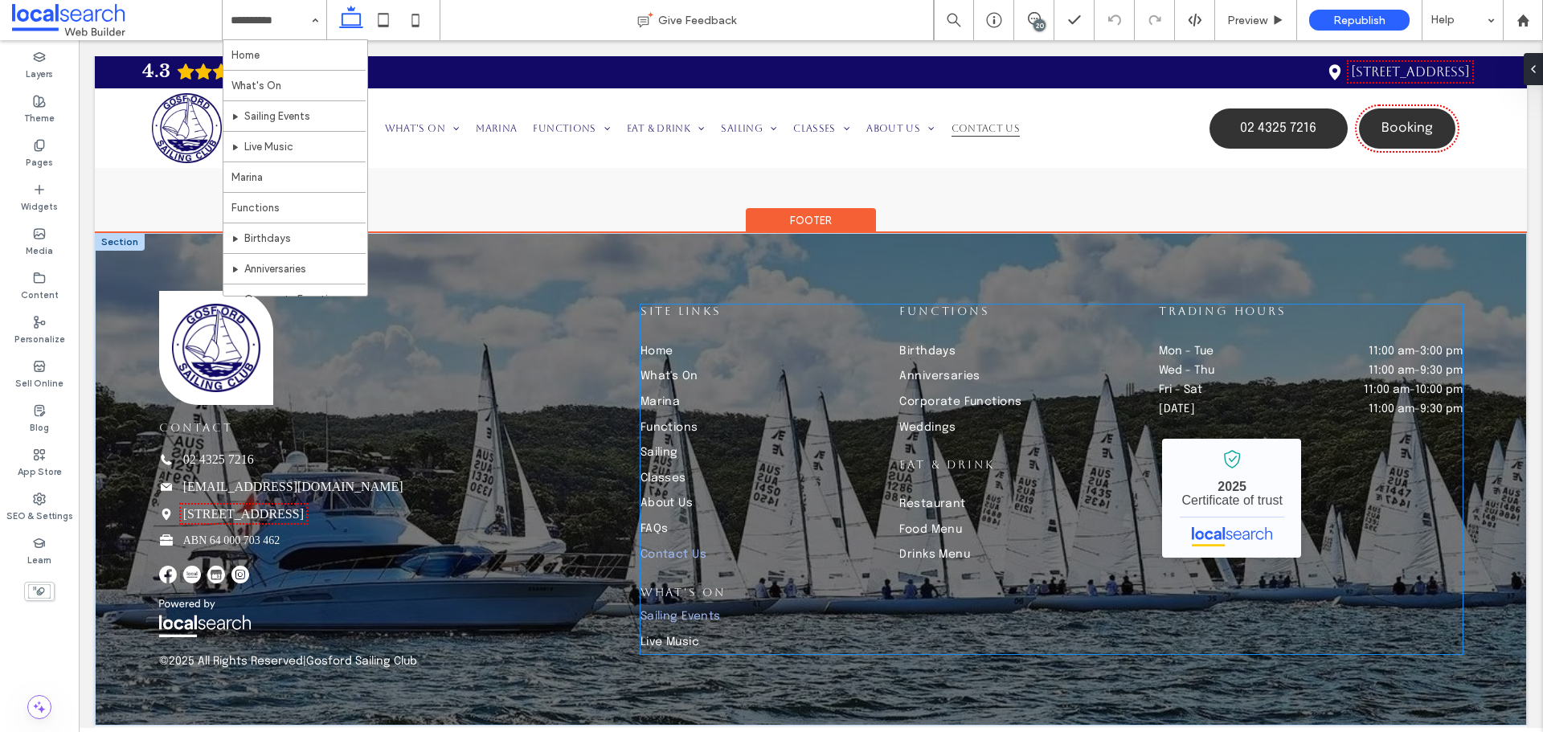
click at [752, 618] on link "Sailing Events" at bounding box center [762, 616] width 243 height 26
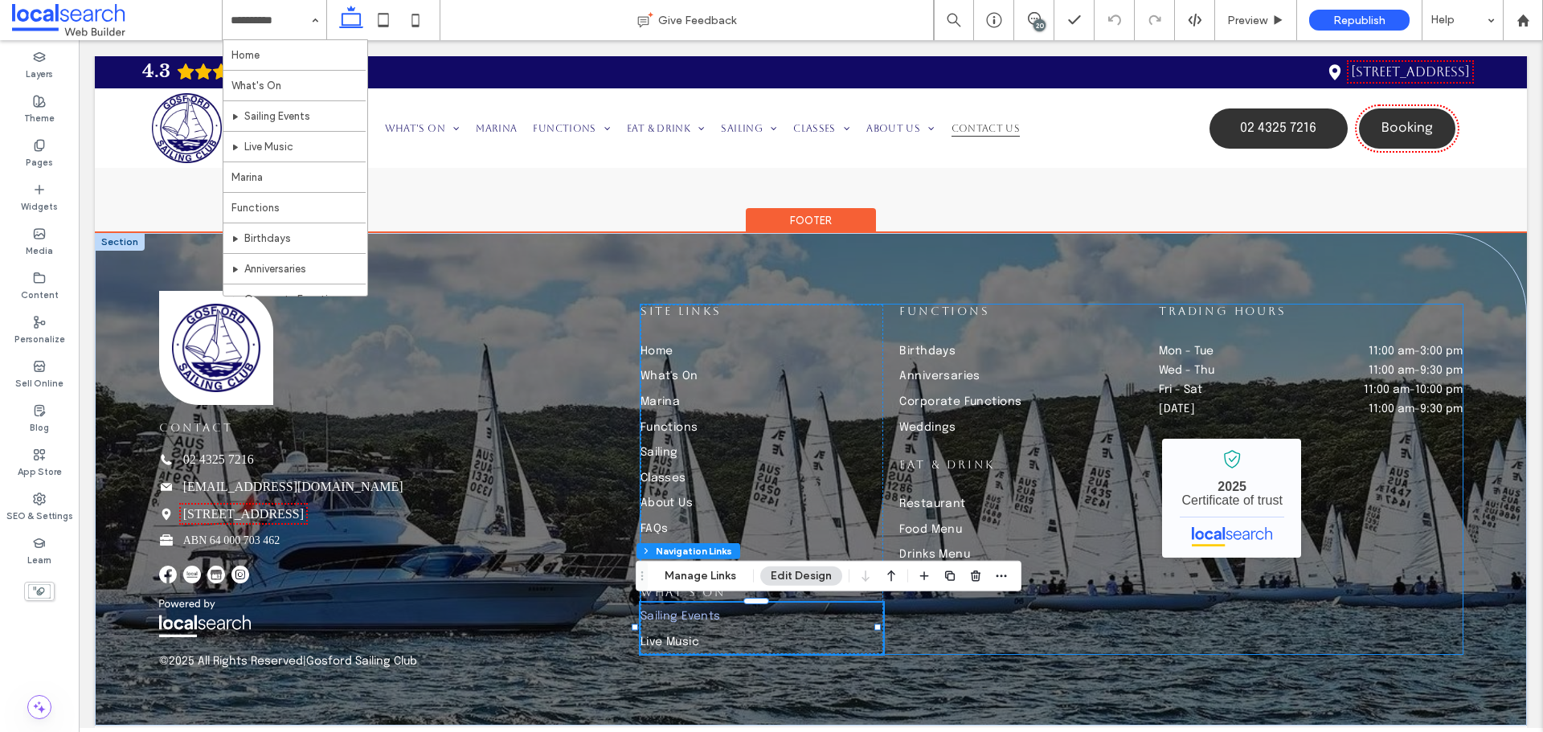
type input "***"
type input "****"
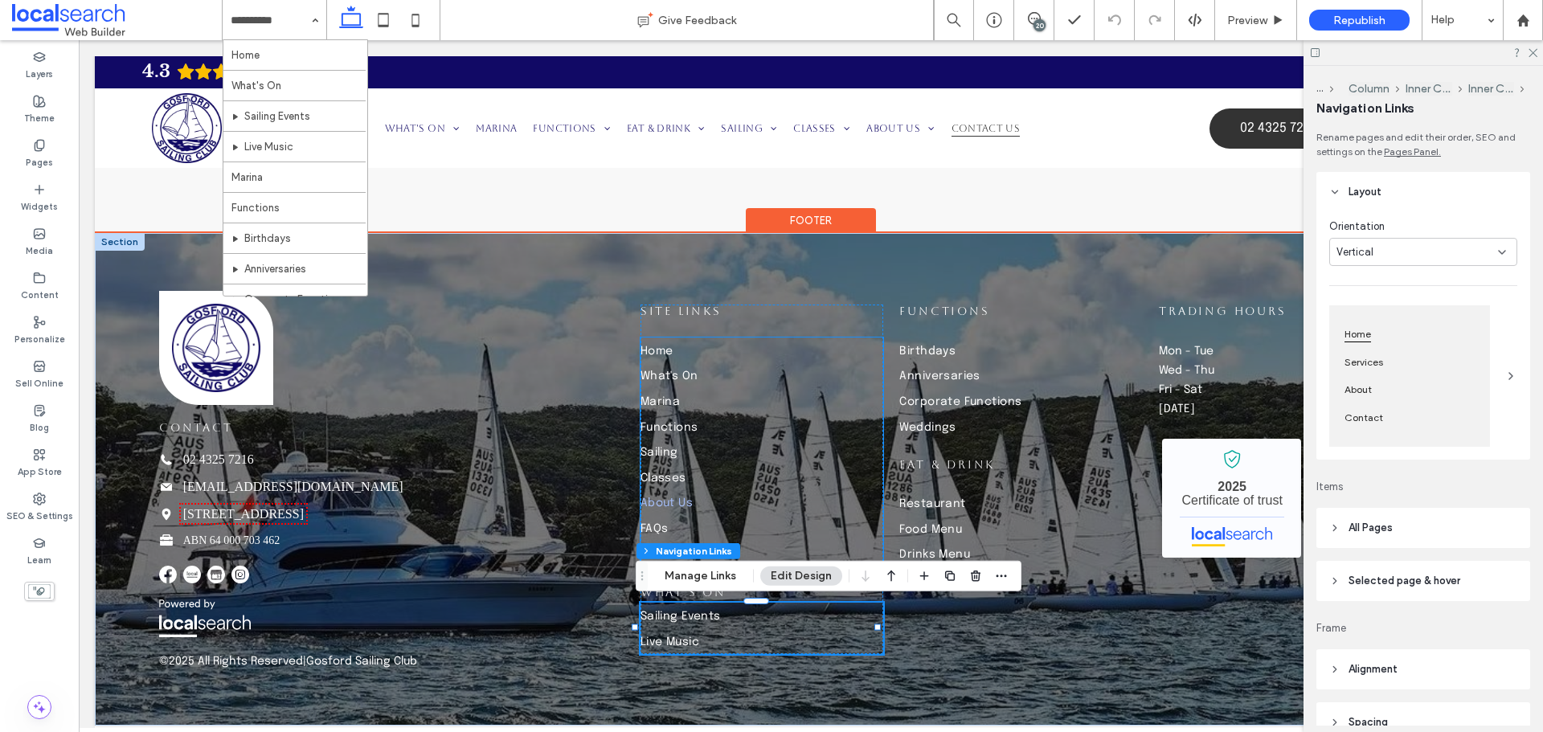
click at [778, 498] on link "About Us" at bounding box center [762, 503] width 243 height 26
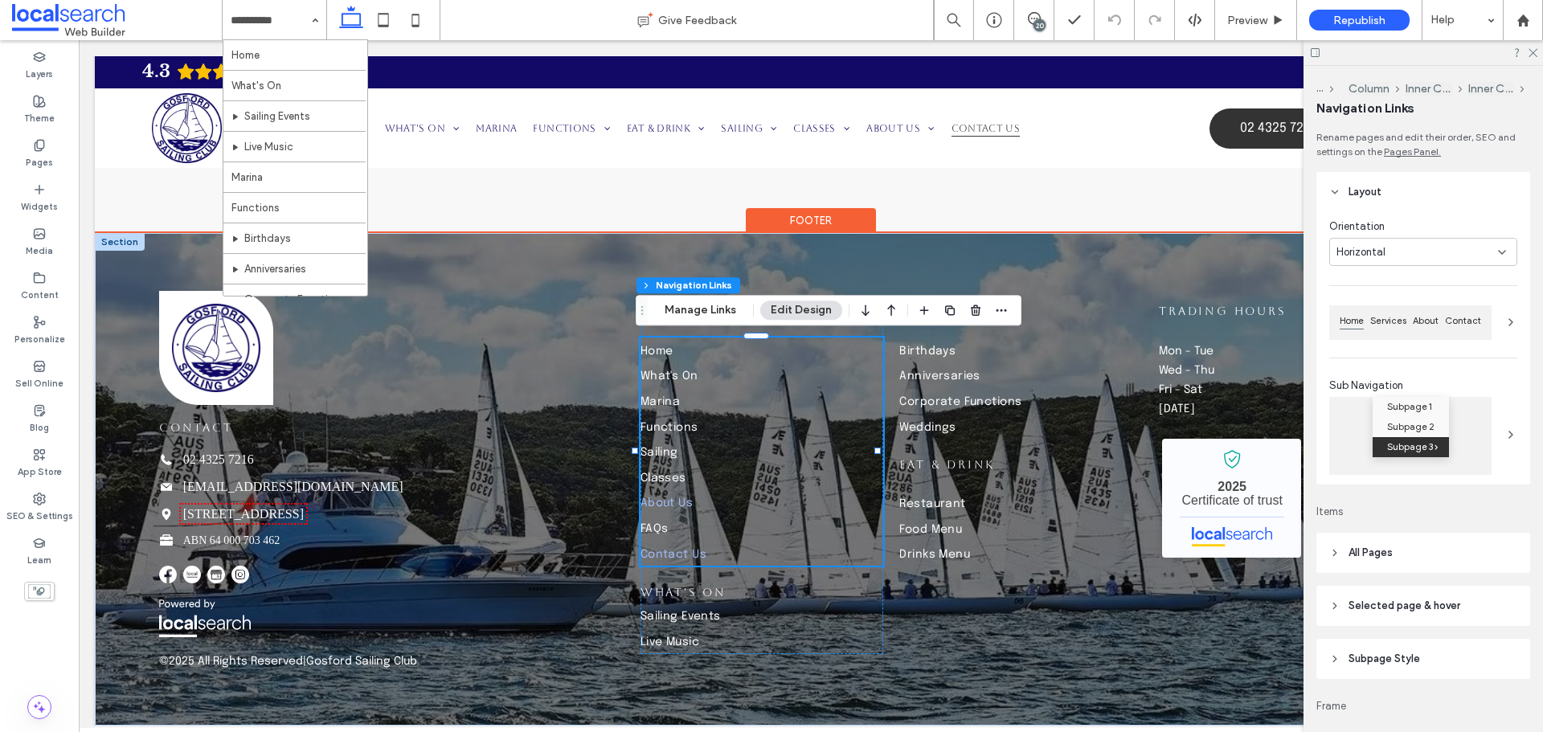
type input "***"
type input "****"
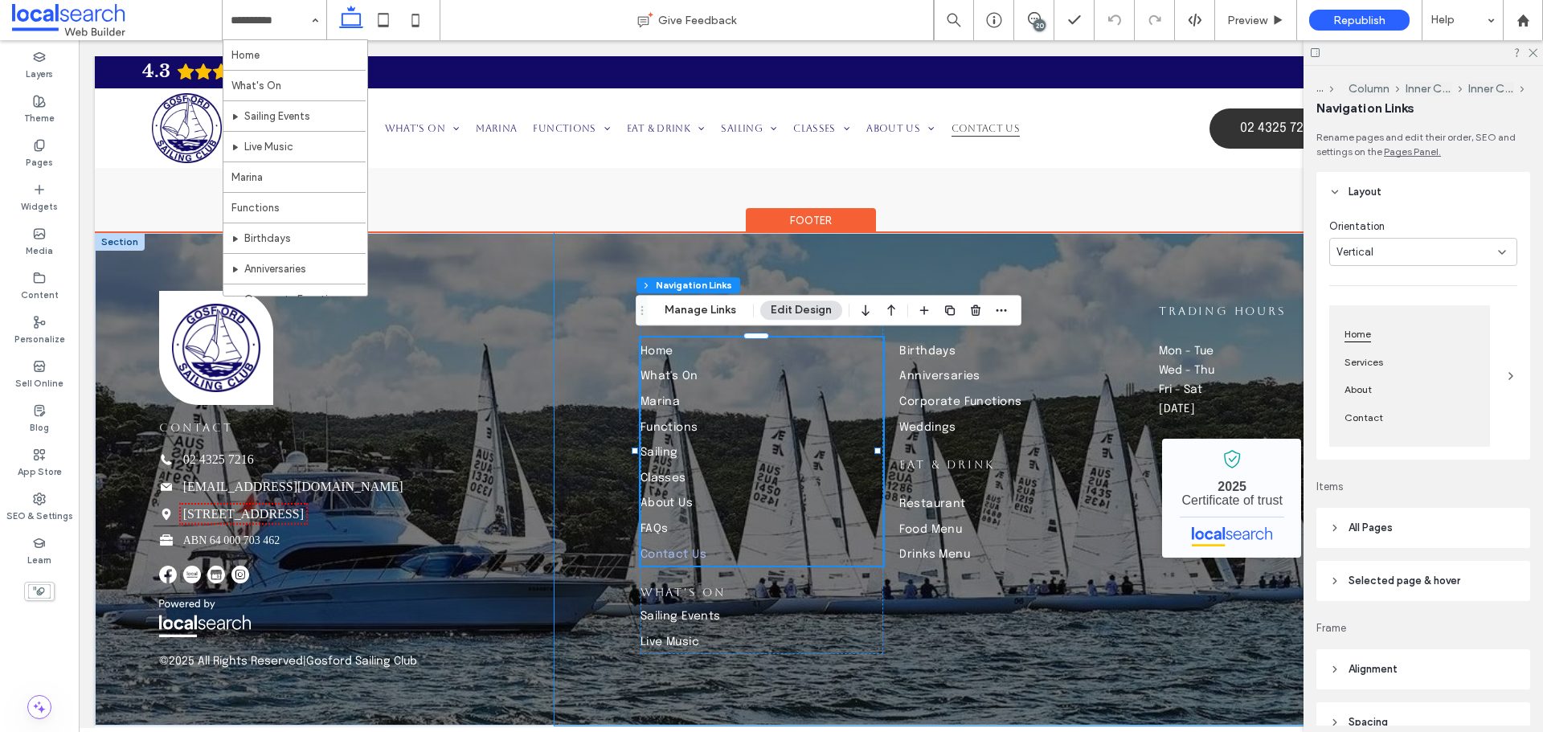
click at [982, 247] on div "Site links Home What's On Marina Functions Sailing Classes About Us FAQs Contac…" at bounding box center [1041, 479] width 973 height 493
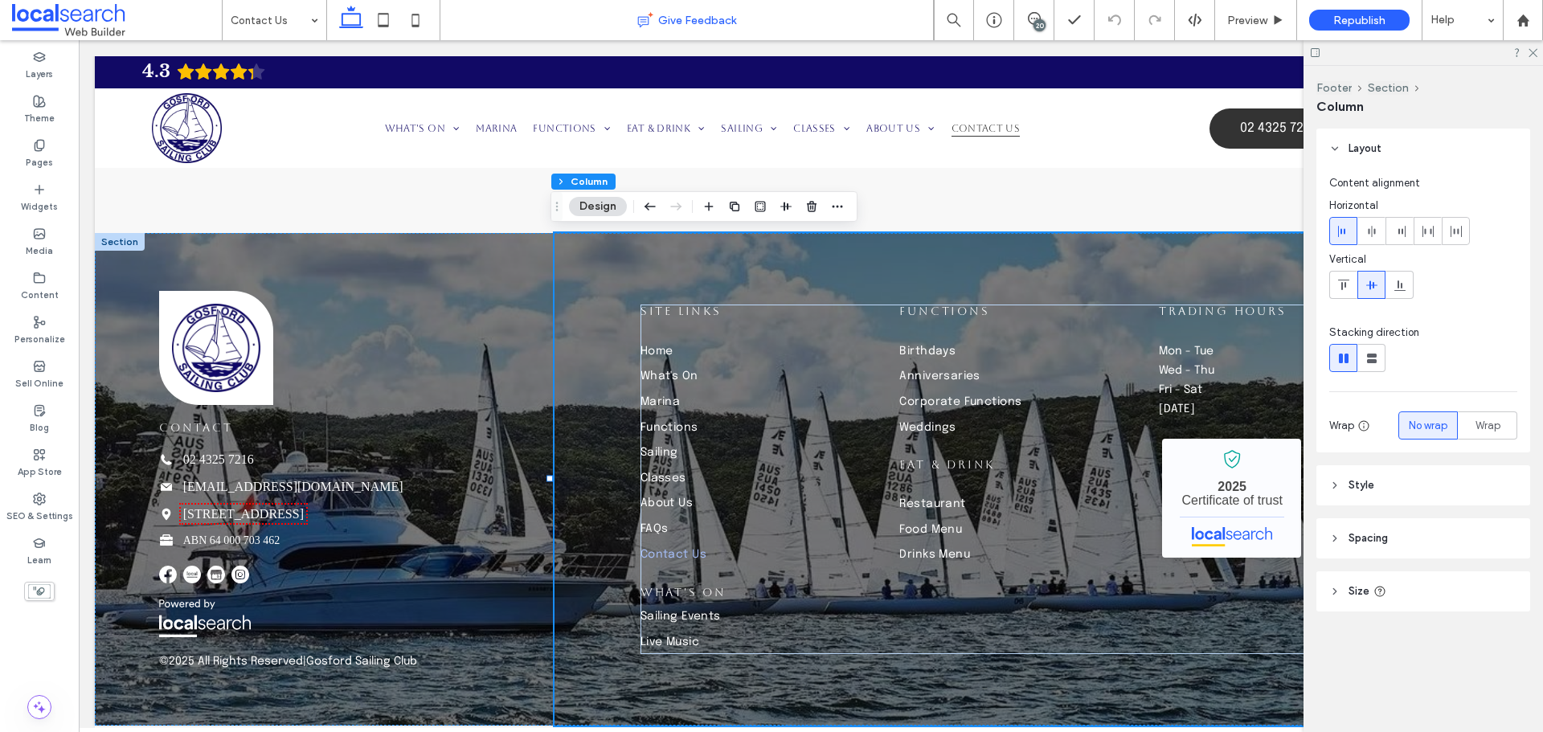
click at [447, 22] on div "Give Feedback" at bounding box center [687, 20] width 493 height 16
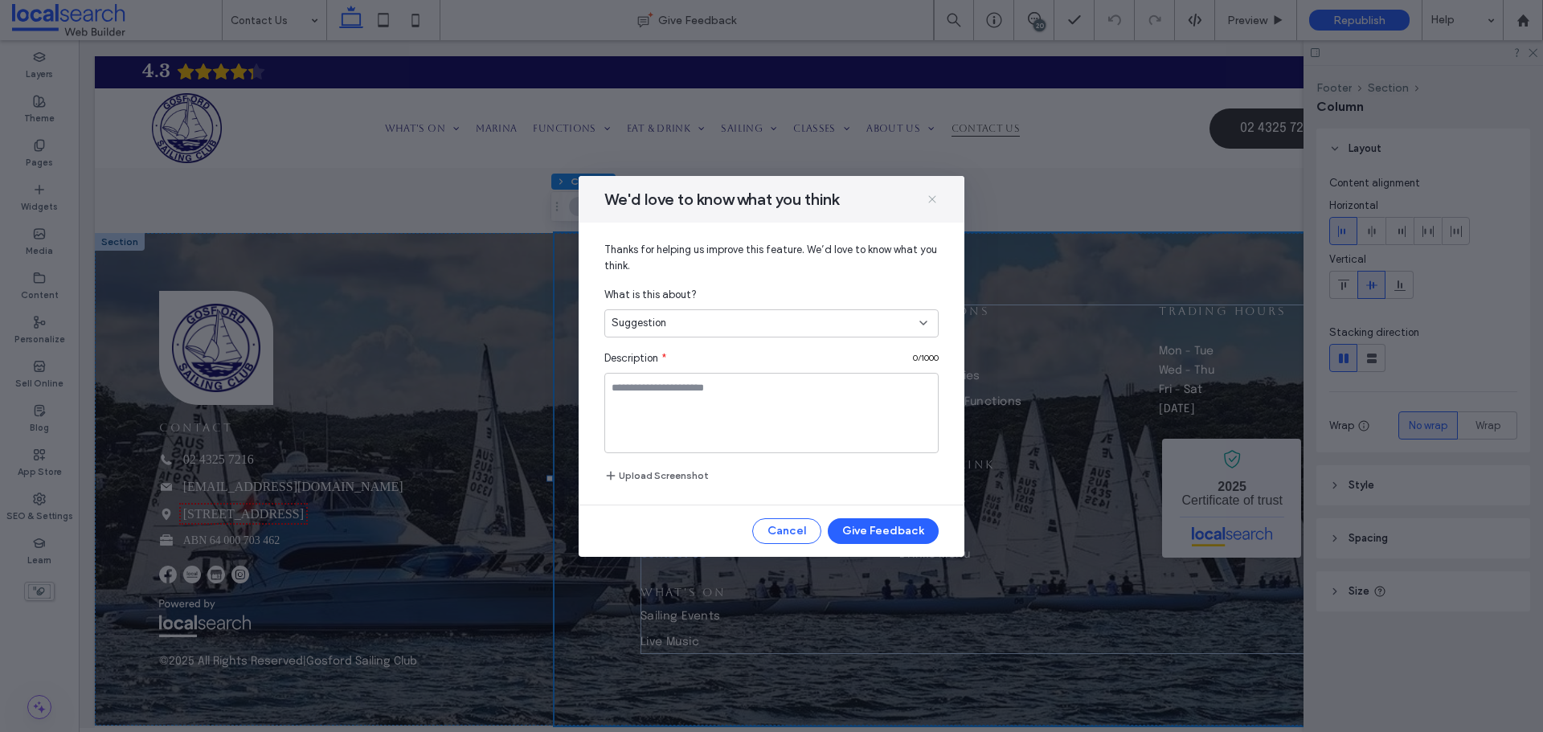
drag, startPoint x: 928, startPoint y: 197, endPoint x: 478, endPoint y: 6, distance: 488.1
click at [928, 197] on icon at bounding box center [932, 199] width 13 height 13
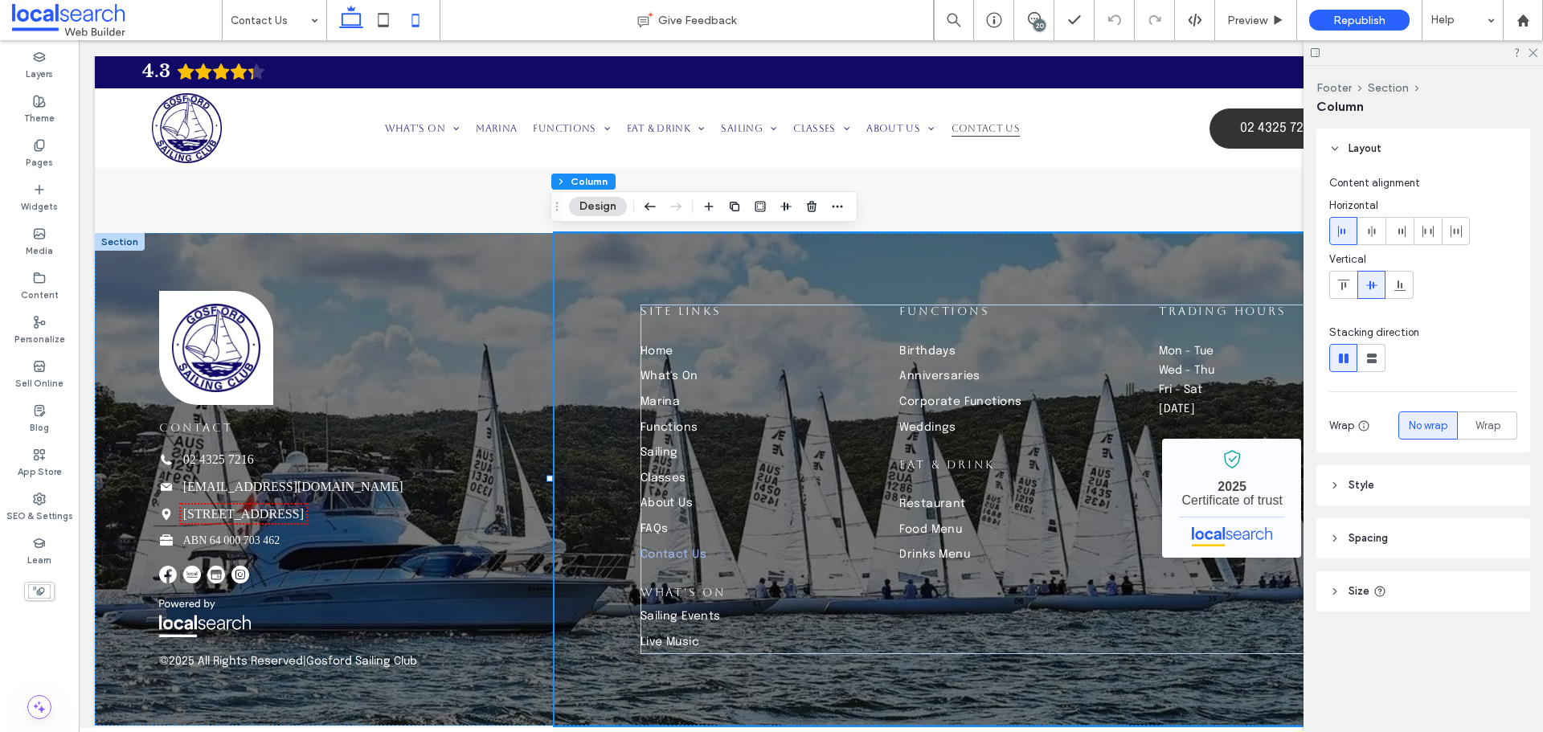
click at [417, 18] on icon at bounding box center [416, 20] width 32 height 32
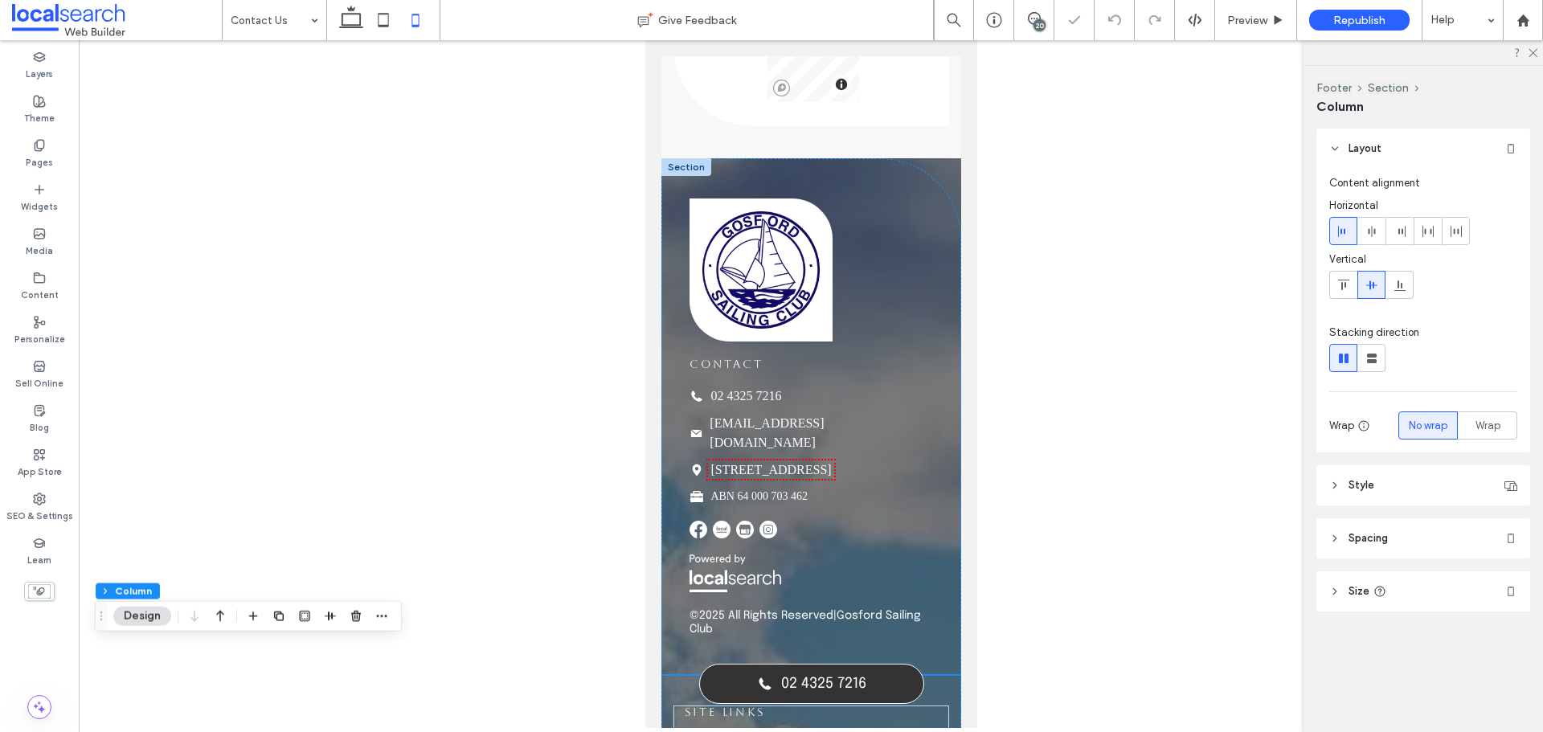
type input "**"
type input "*"
type input "**"
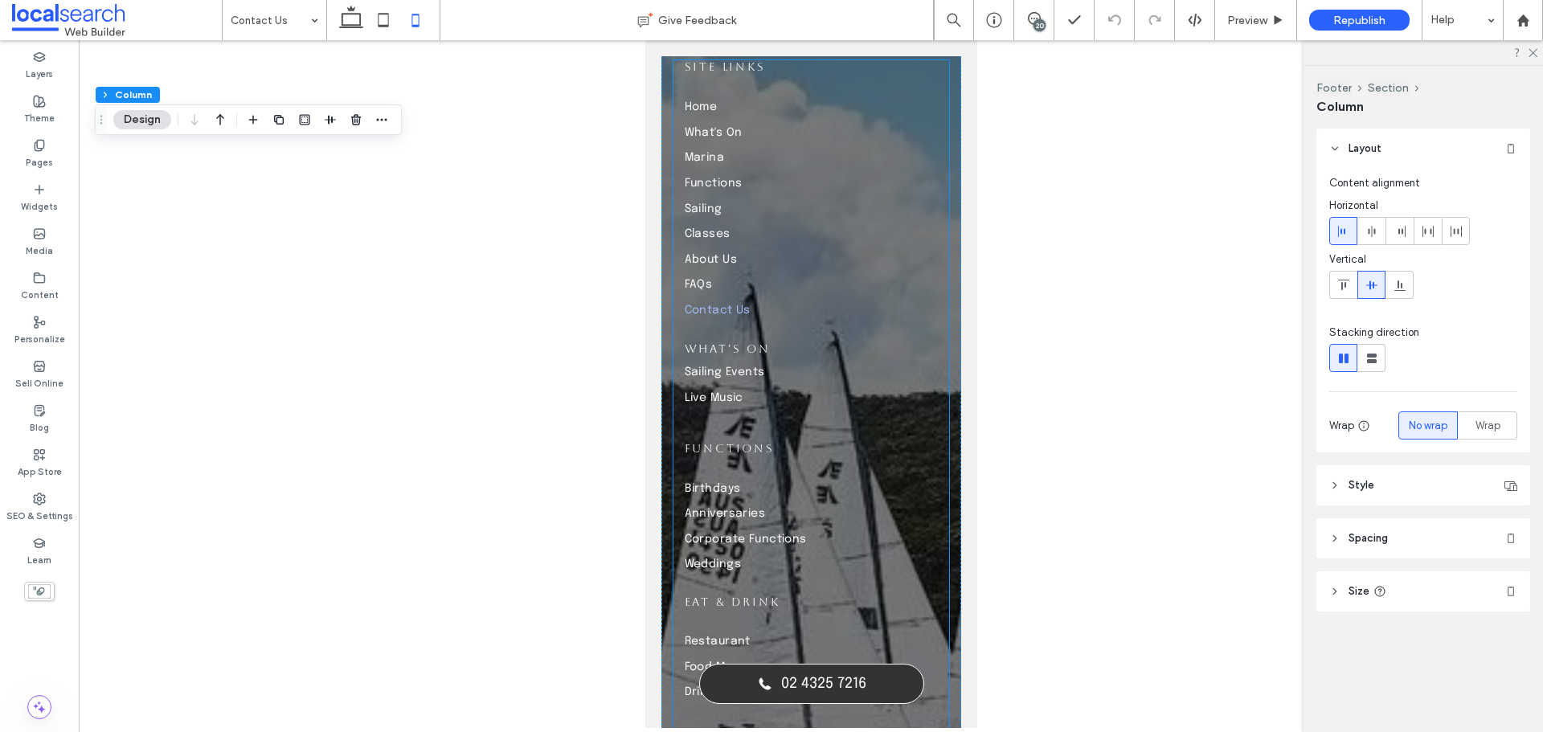
scroll to position [2272, 0]
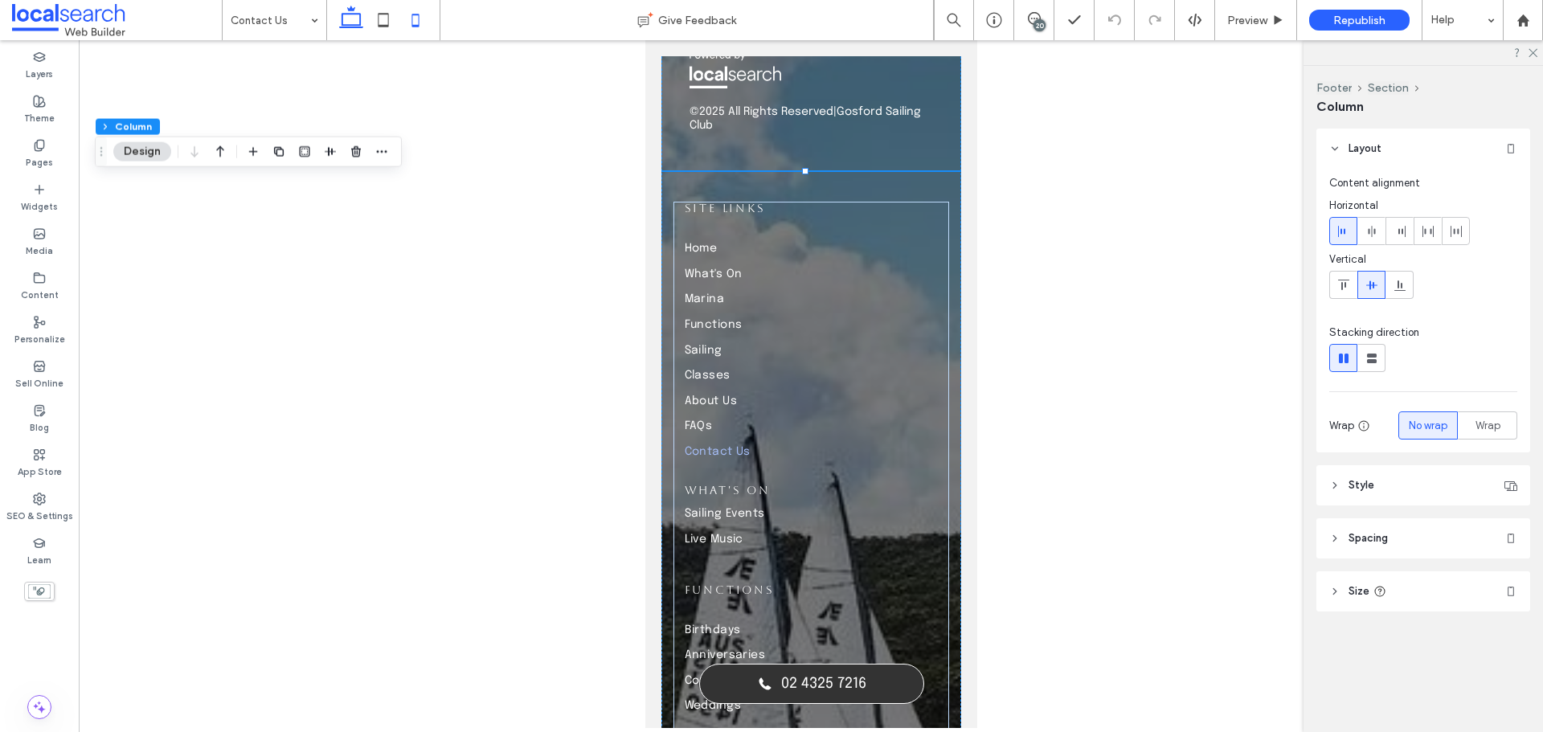
click at [349, 19] on icon at bounding box center [351, 20] width 32 height 32
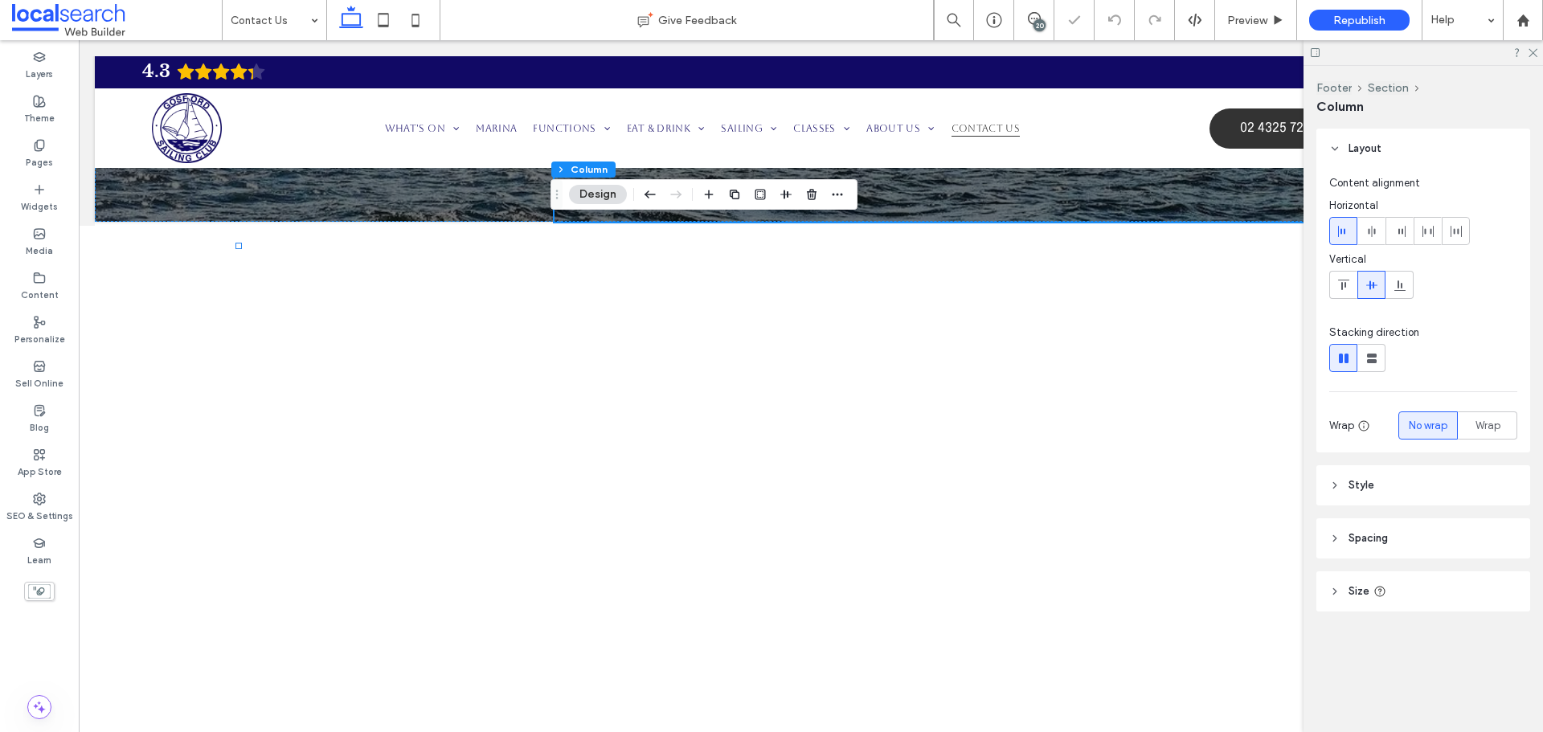
type input "*"
type input "**"
type input "*****"
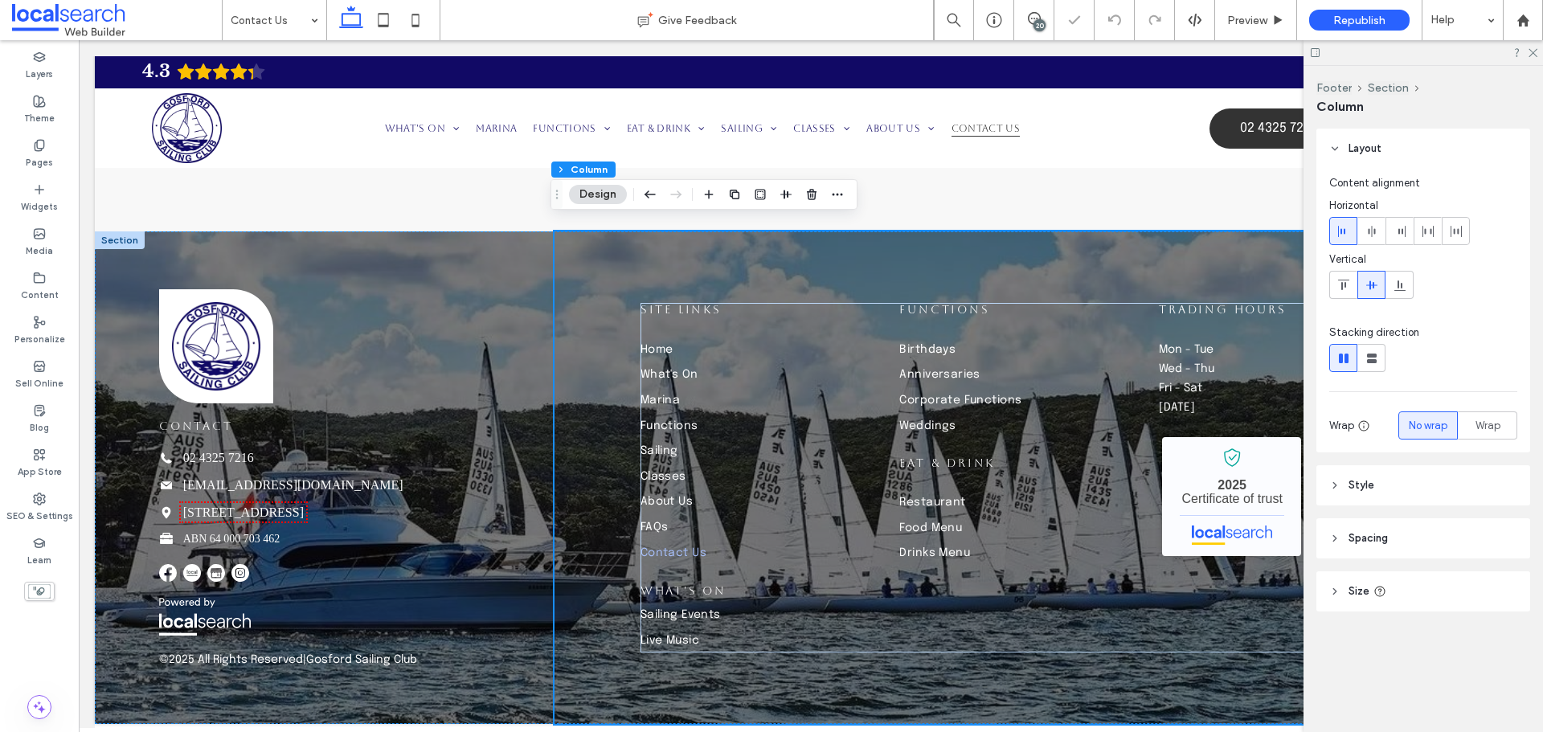
scroll to position [1780, 0]
click at [1537, 49] on use at bounding box center [1533, 53] width 9 height 9
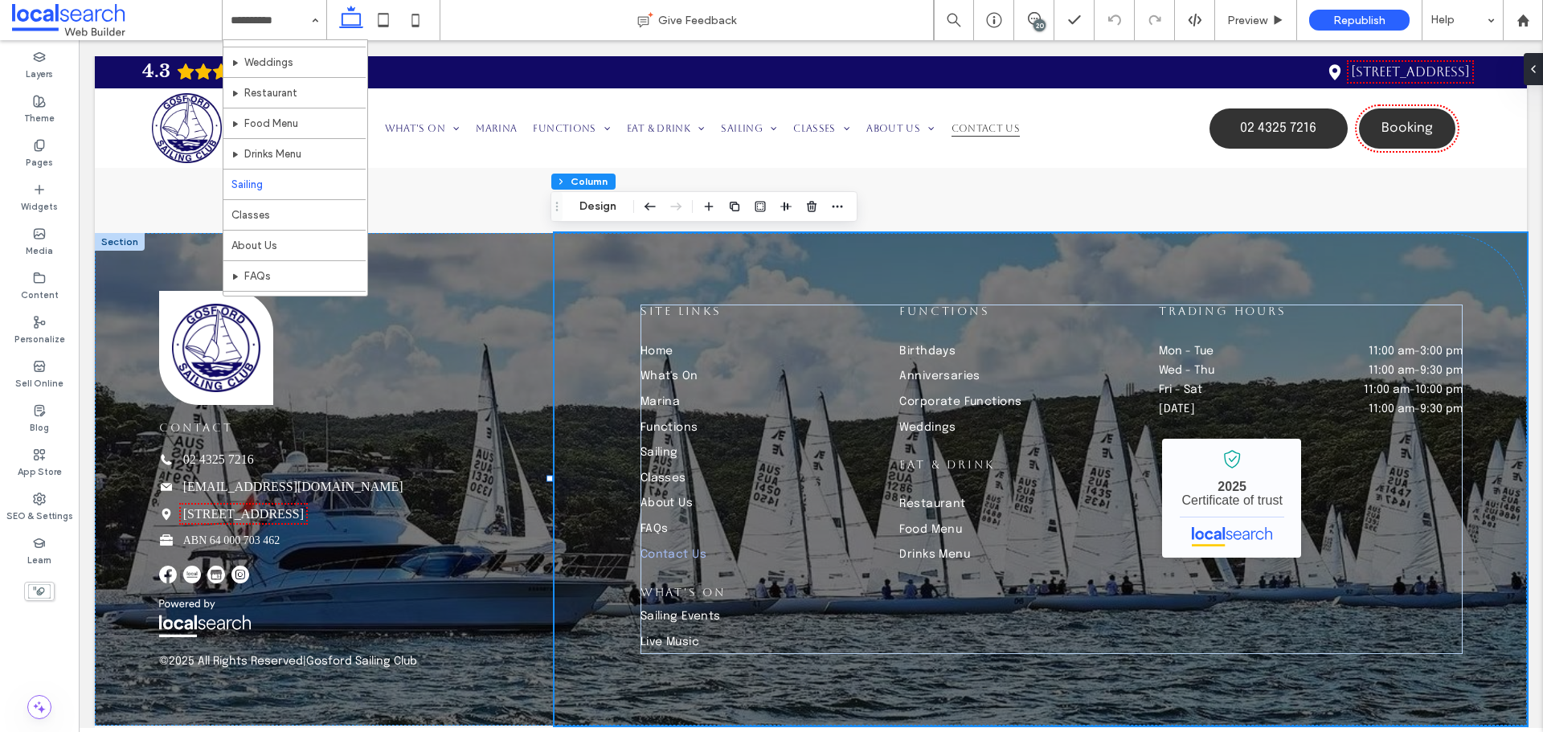
scroll to position [292, 0]
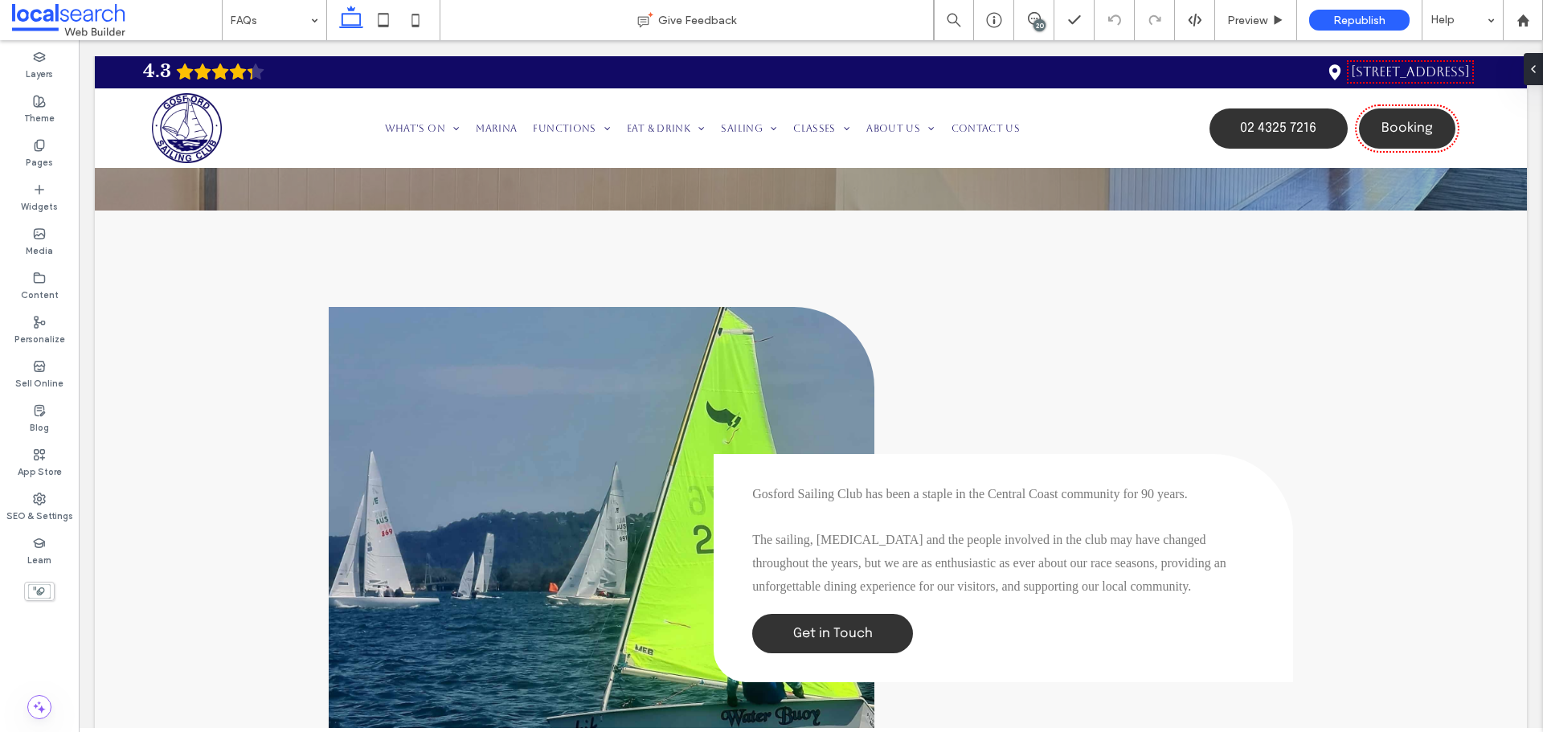
scroll to position [308, 0]
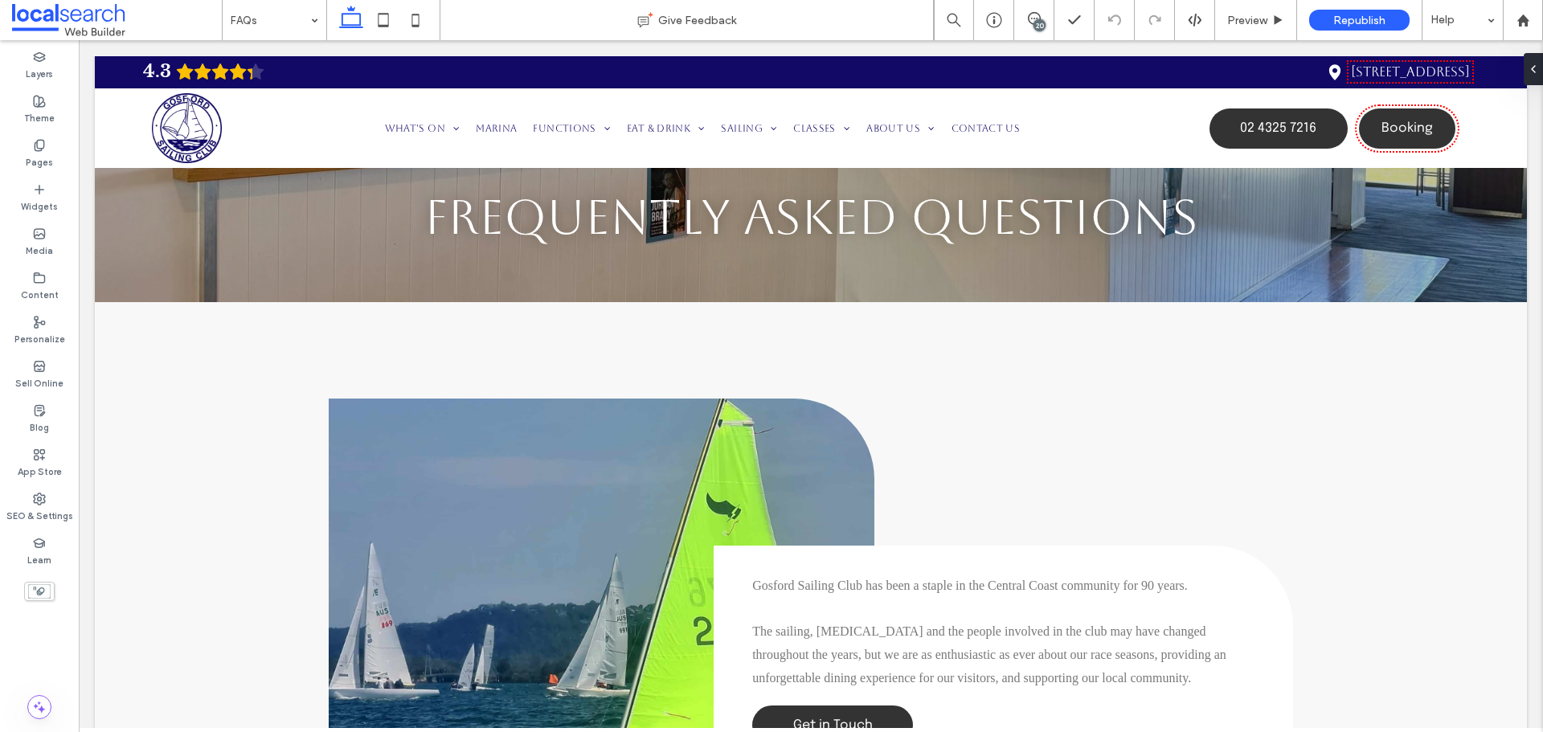
click at [1041, 24] on div "20" at bounding box center [1040, 25] width 12 height 12
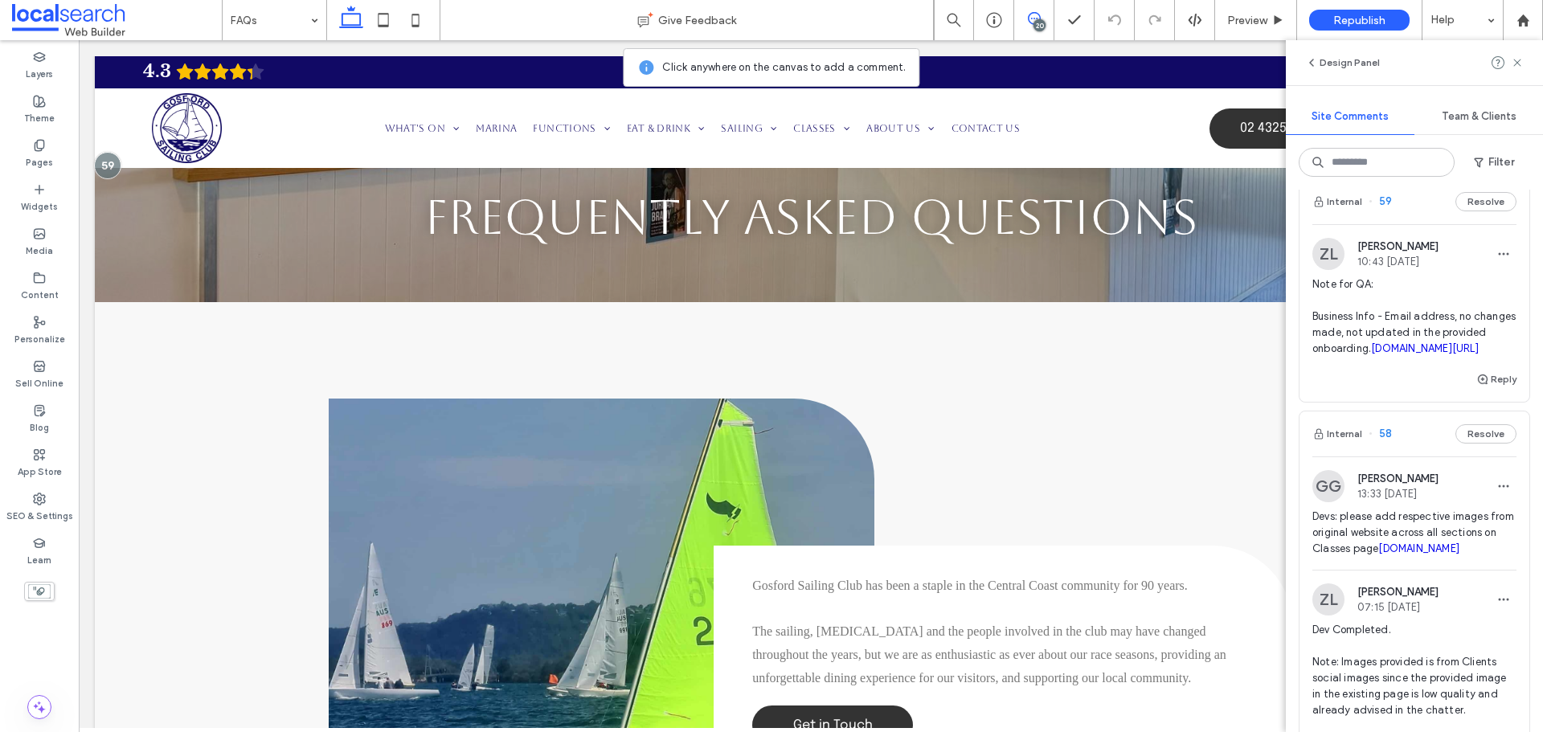
scroll to position [241, 0]
click at [1427, 356] on span "Note for QA: Business Info - Email address, no changes made, not updated in the…" at bounding box center [1415, 316] width 204 height 80
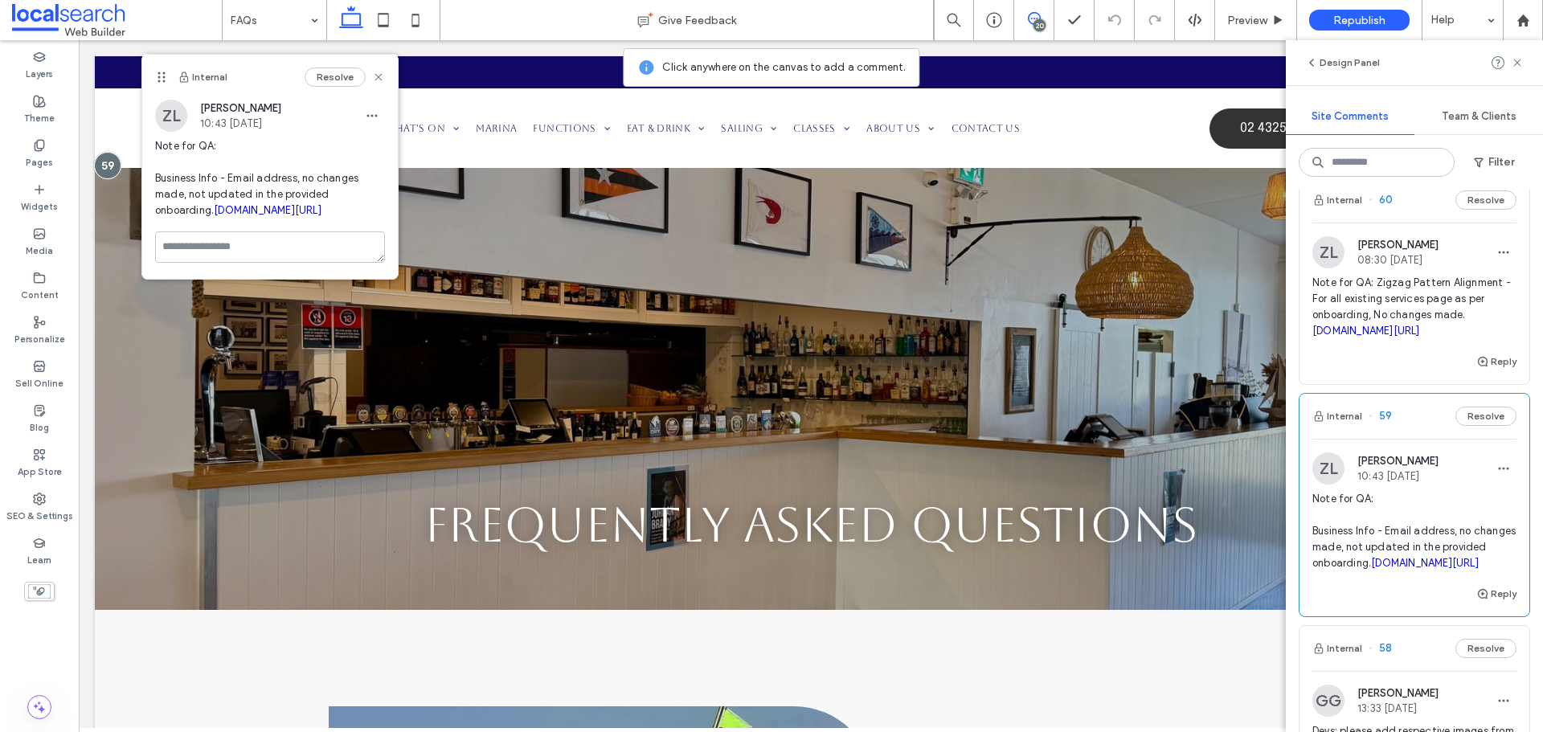
scroll to position [0, 0]
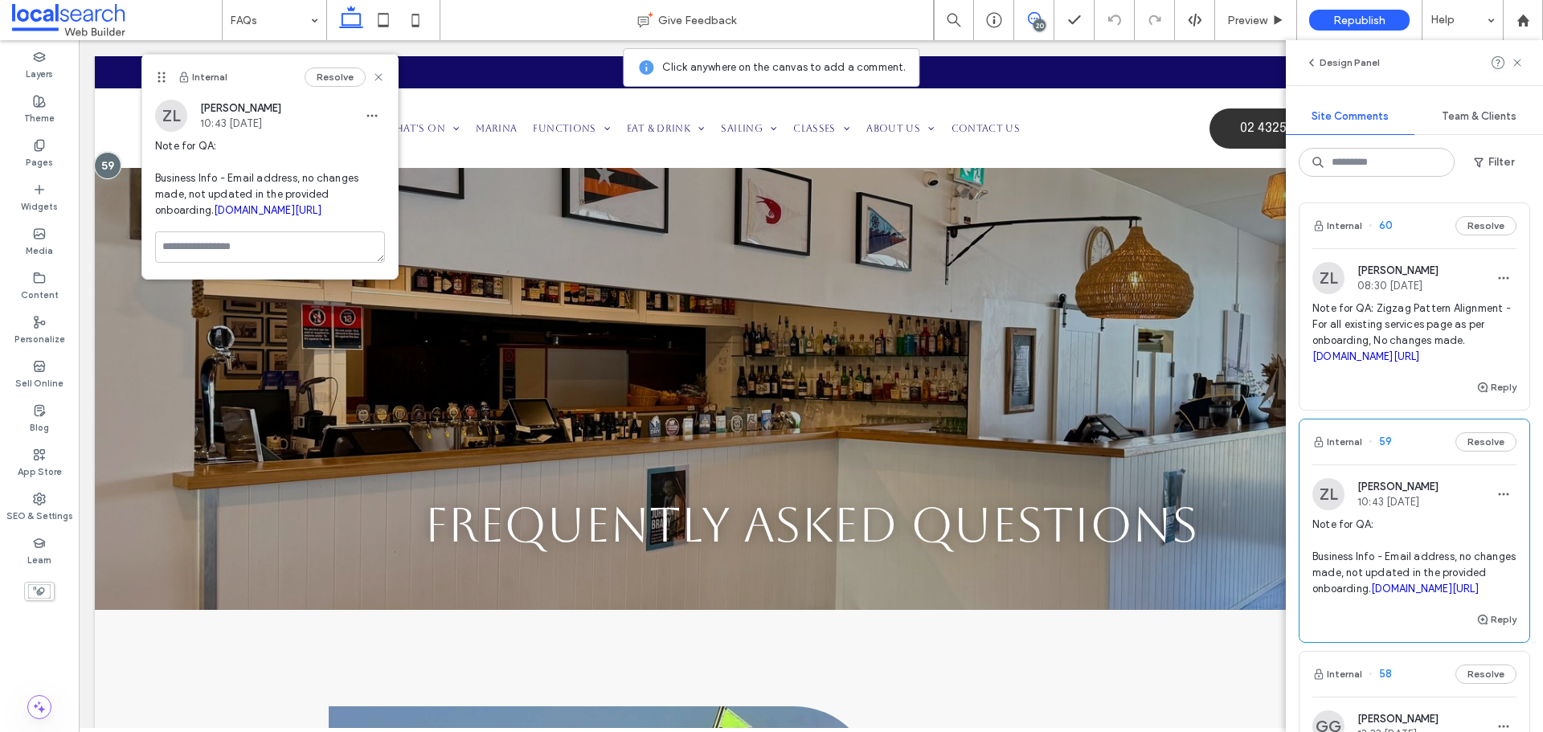
click at [1395, 352] on span "Note for QA: Zigzag Pattern Alignment - For all existing services page as per o…" at bounding box center [1415, 333] width 204 height 64
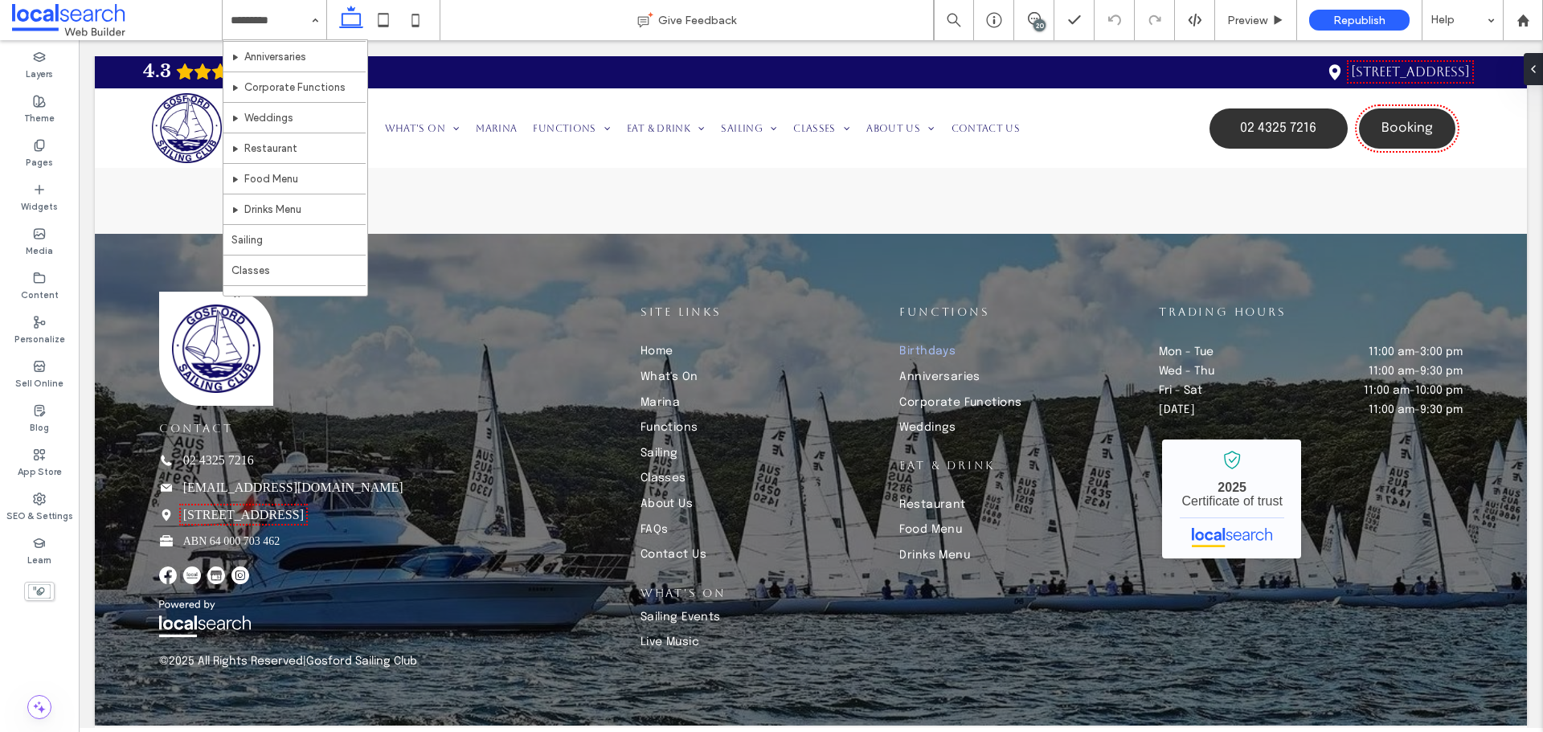
scroll to position [292, 0]
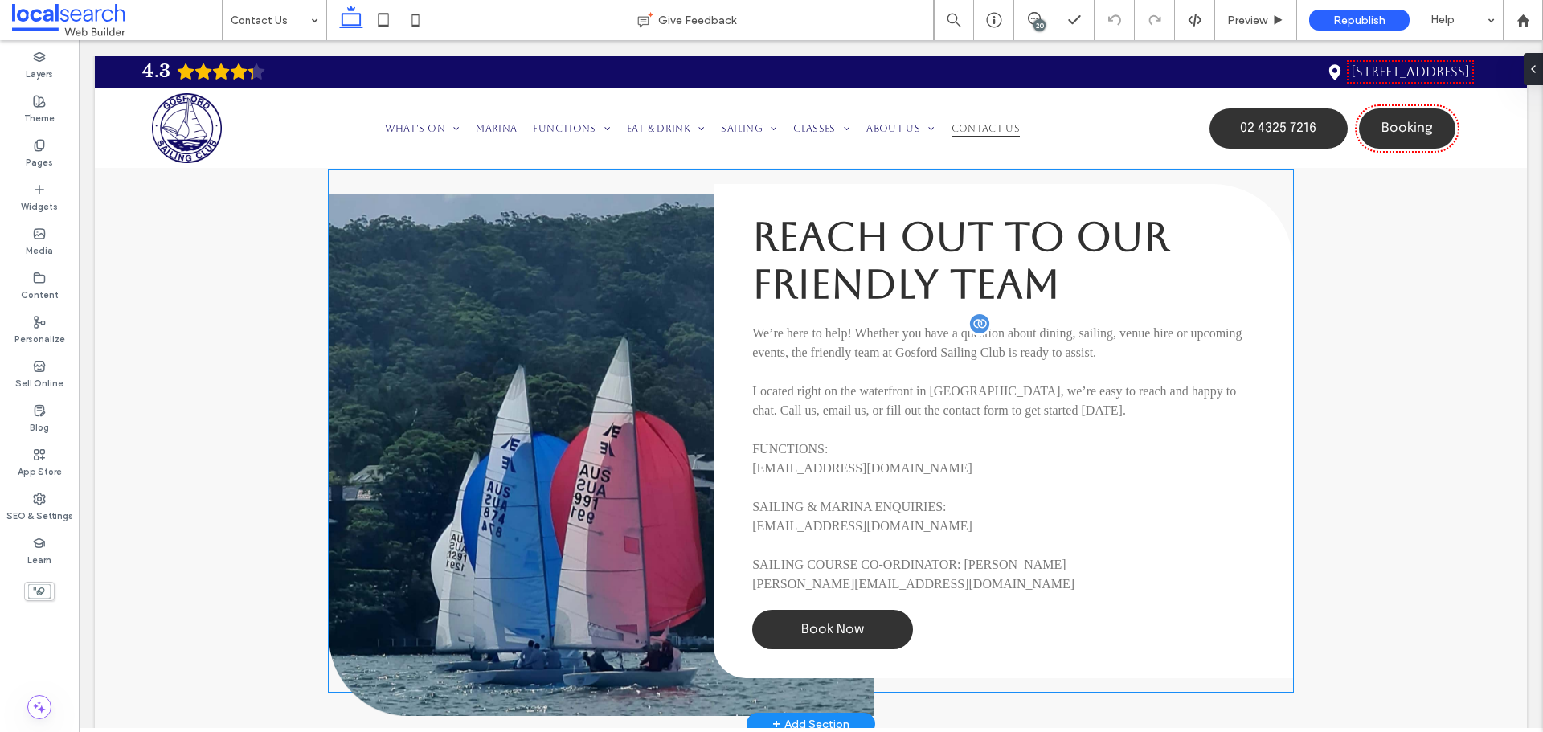
scroll to position [643, 0]
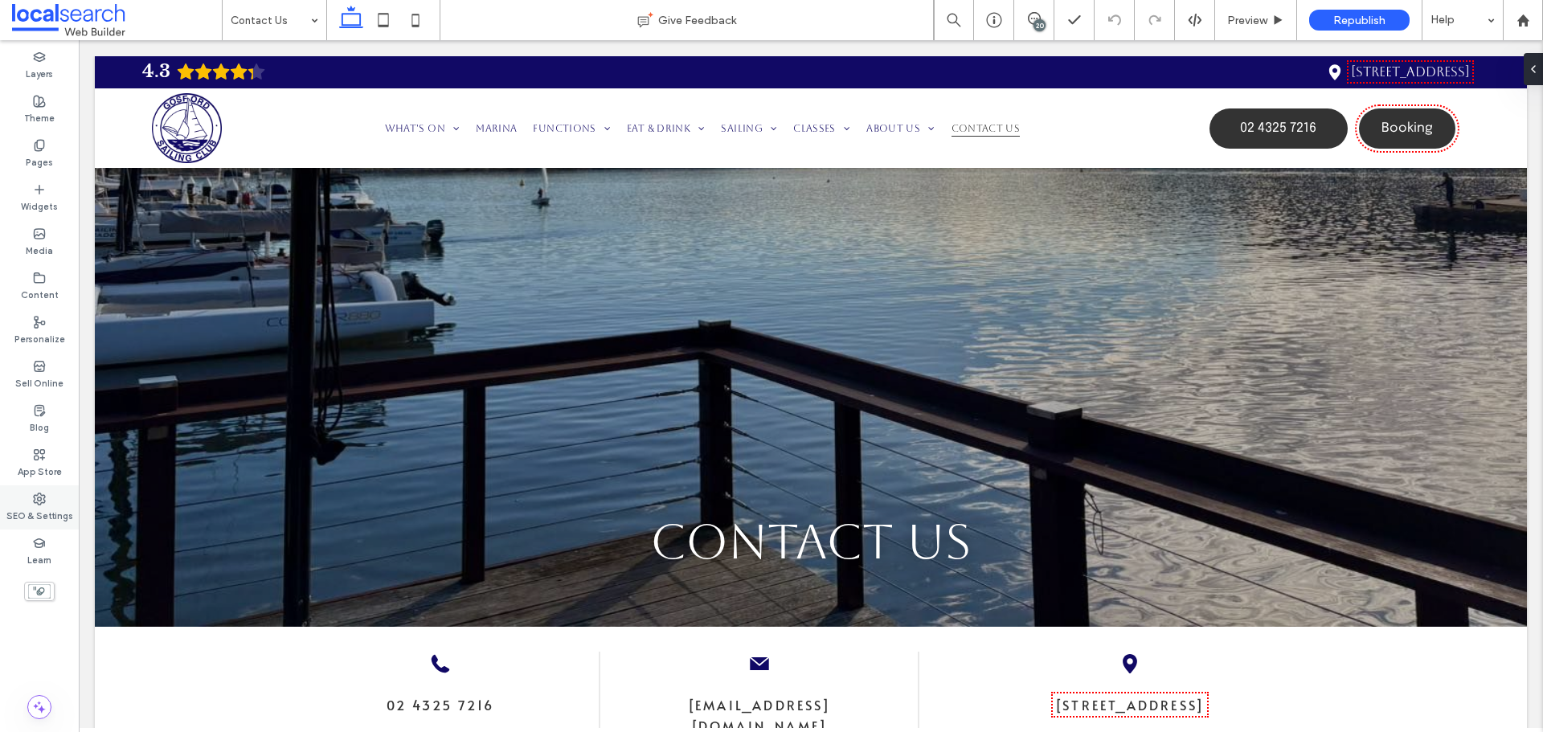
click at [47, 506] on label "SEO & Settings" at bounding box center [39, 515] width 67 height 18
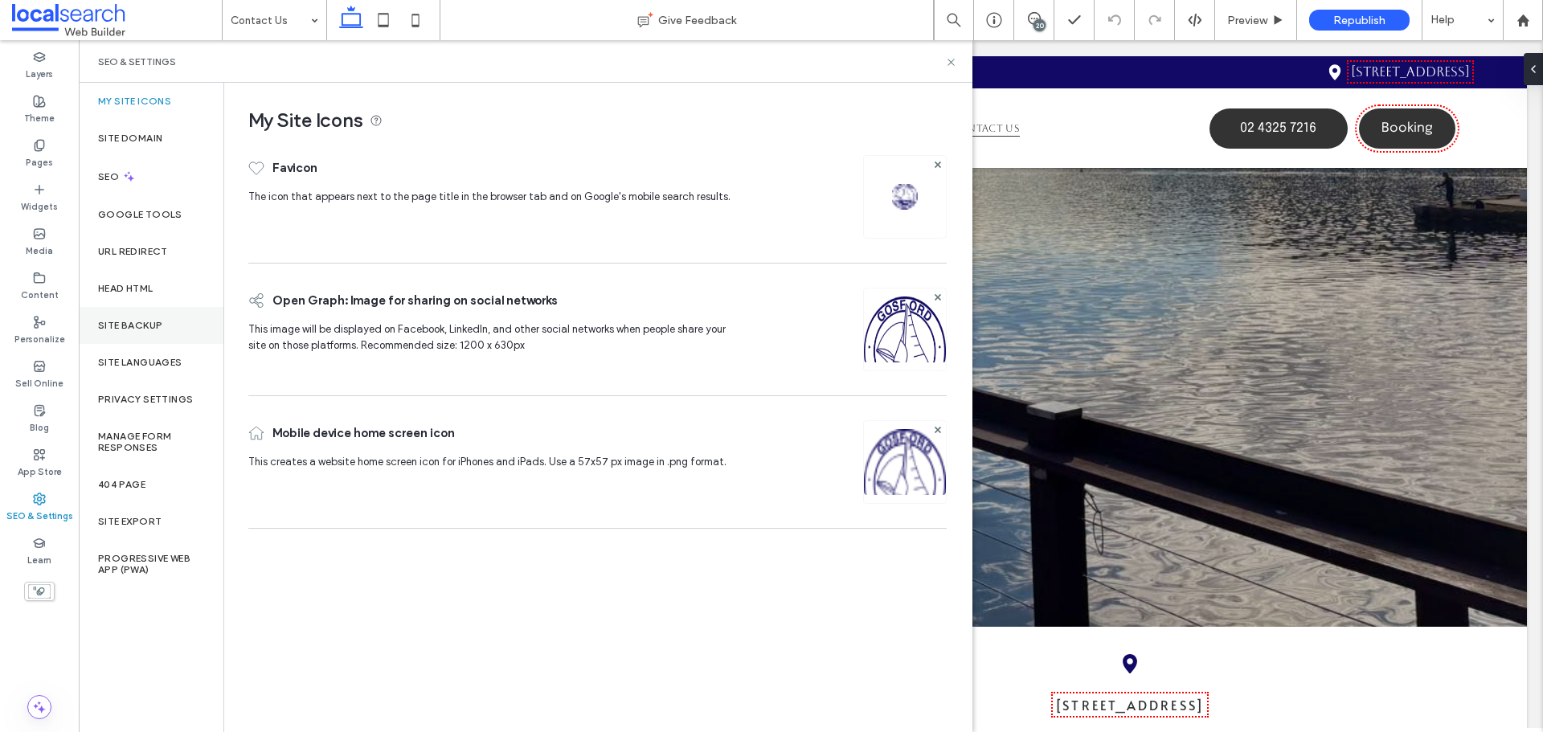
click at [146, 330] on label "Site Backup" at bounding box center [130, 325] width 64 height 11
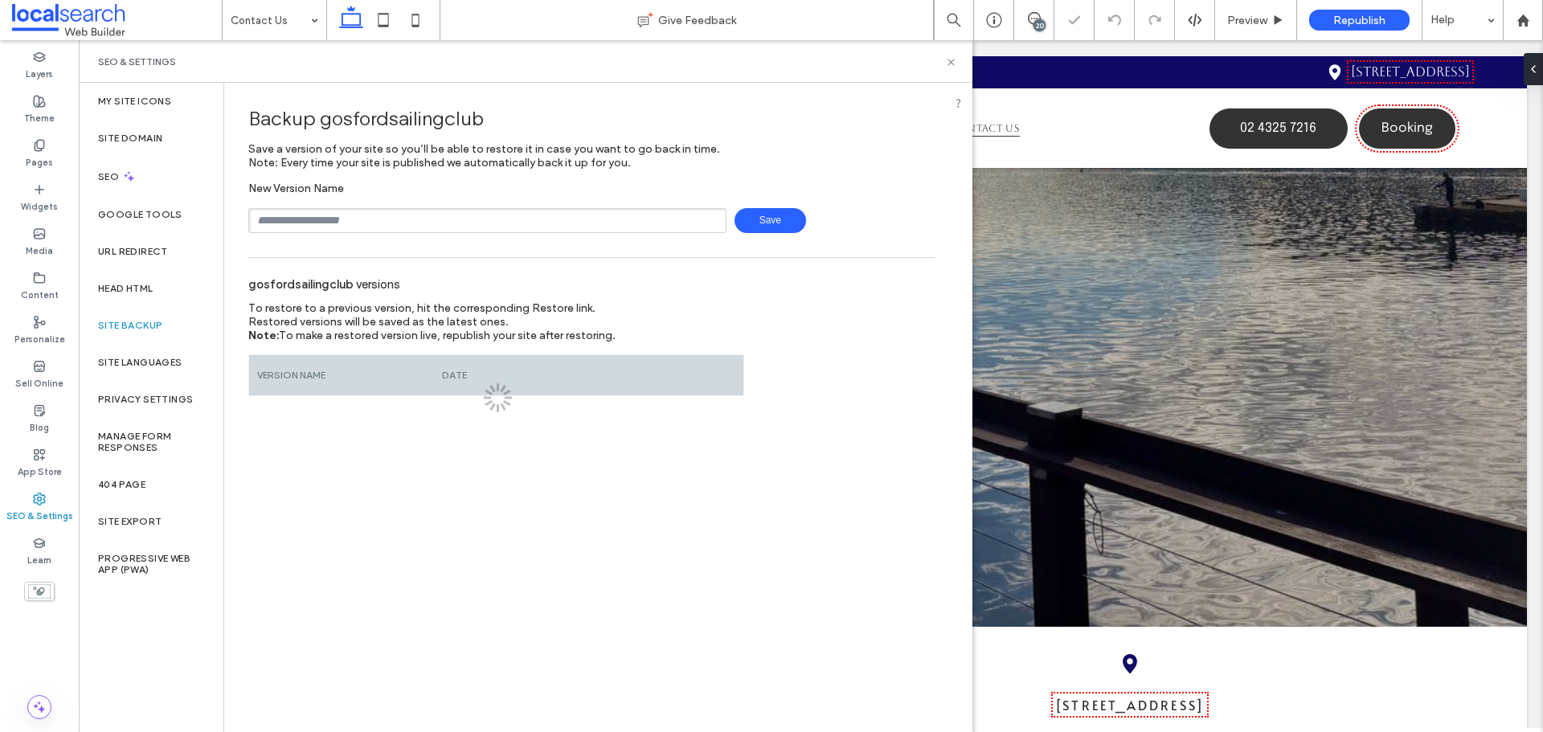
click at [321, 229] on input "text" at bounding box center [487, 220] width 478 height 25
type input "**********"
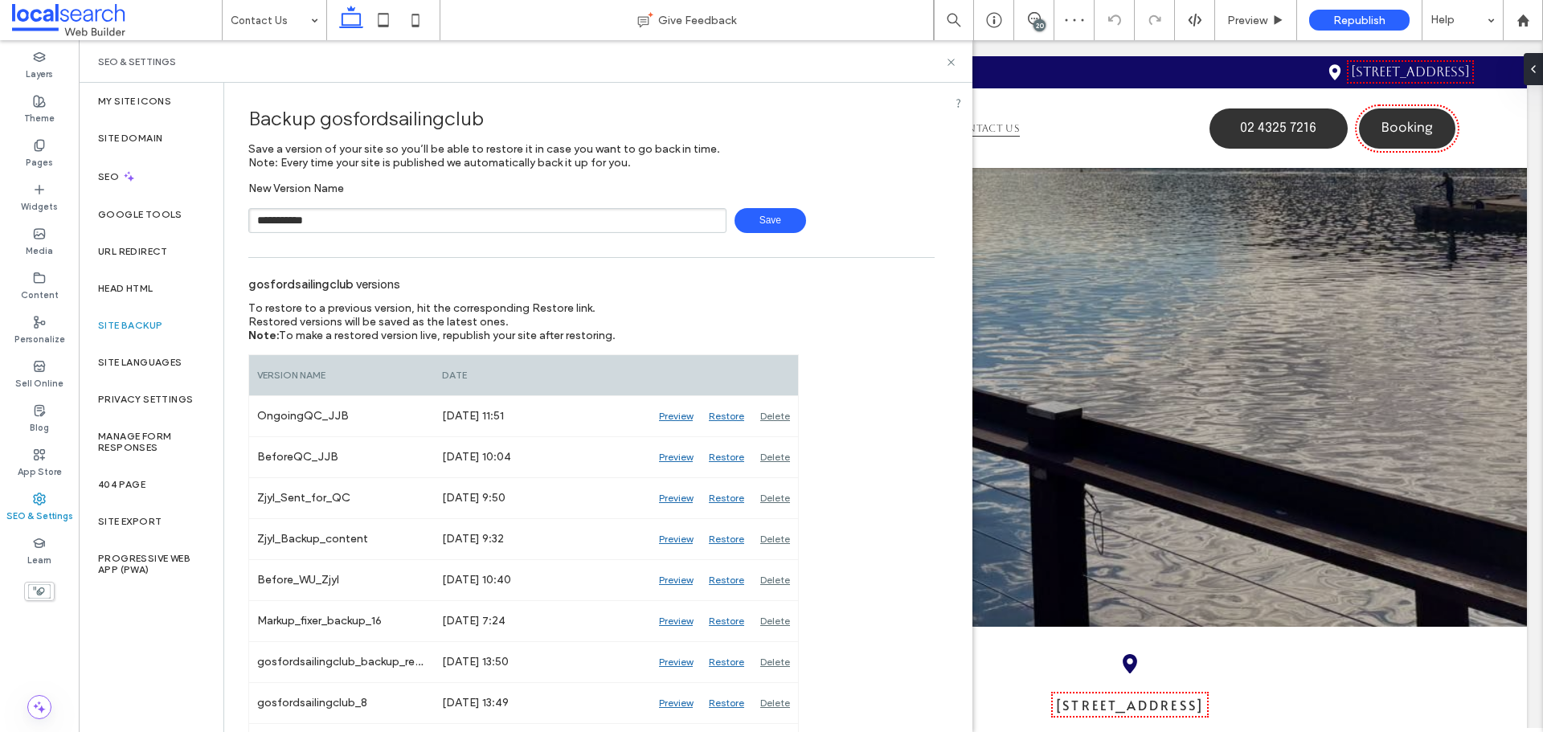
click at [754, 215] on span "Save" at bounding box center [771, 220] width 72 height 25
click at [954, 64] on use at bounding box center [951, 62] width 6 height 6
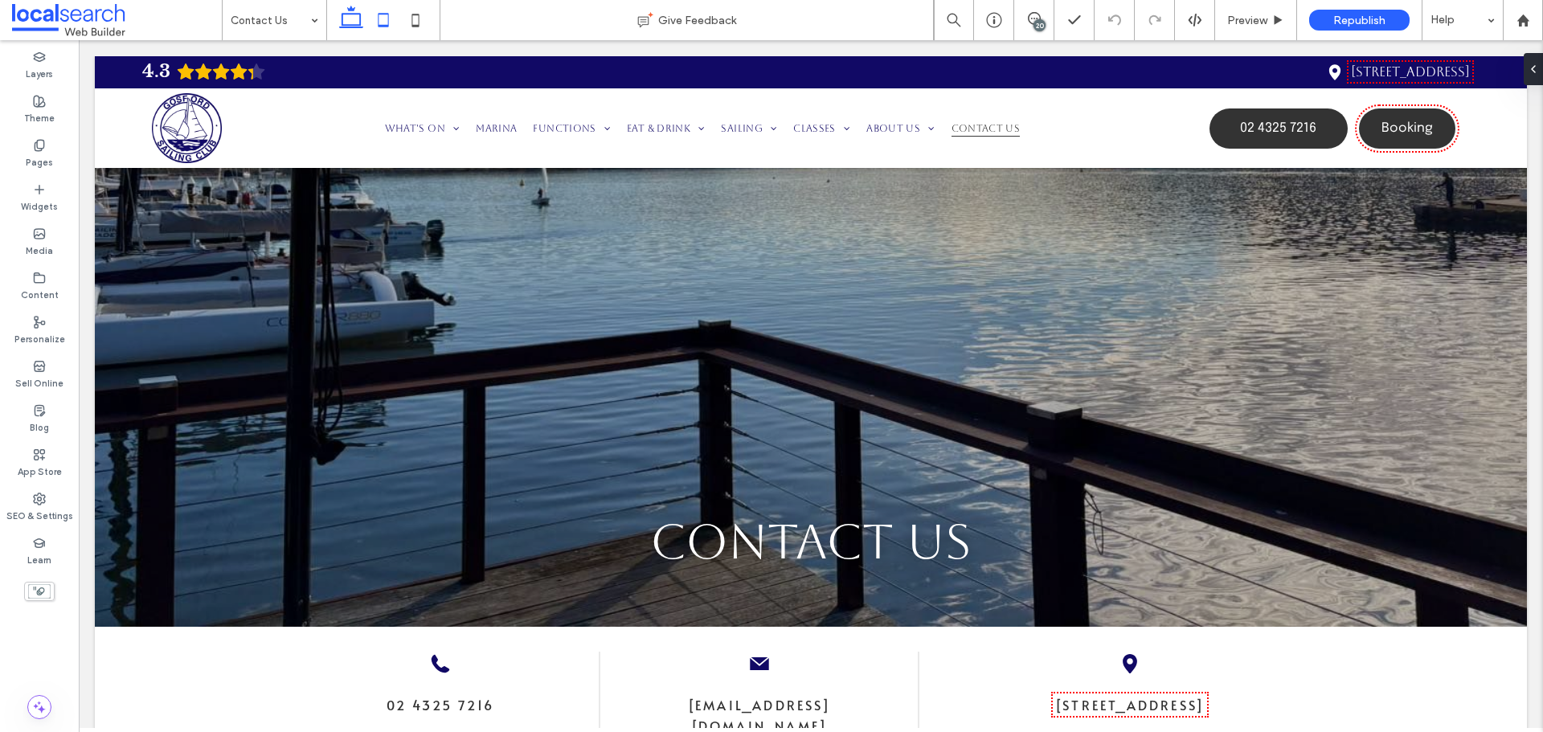
click at [379, 27] on icon at bounding box center [383, 20] width 32 height 32
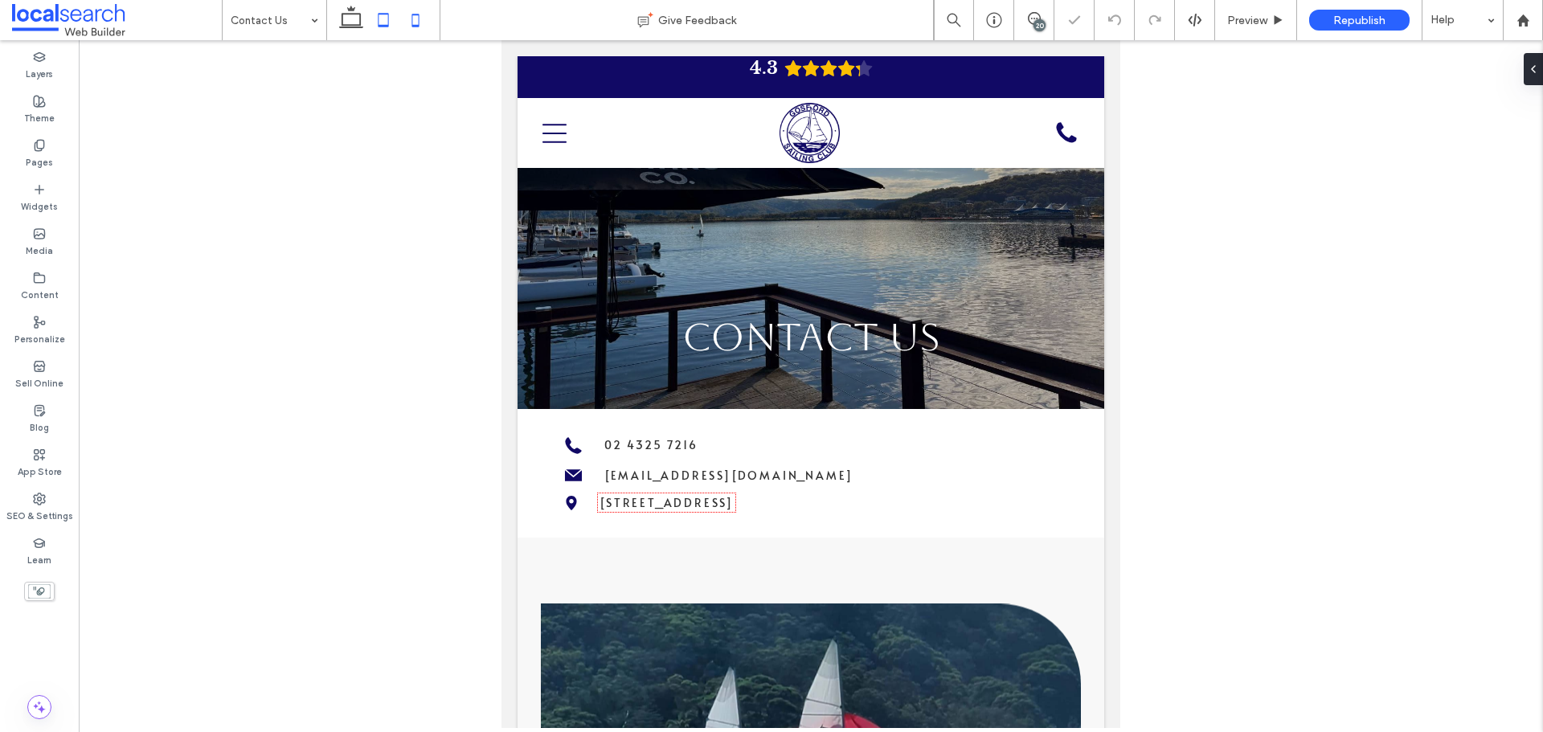
click at [415, 24] on icon at bounding box center [416, 20] width 32 height 32
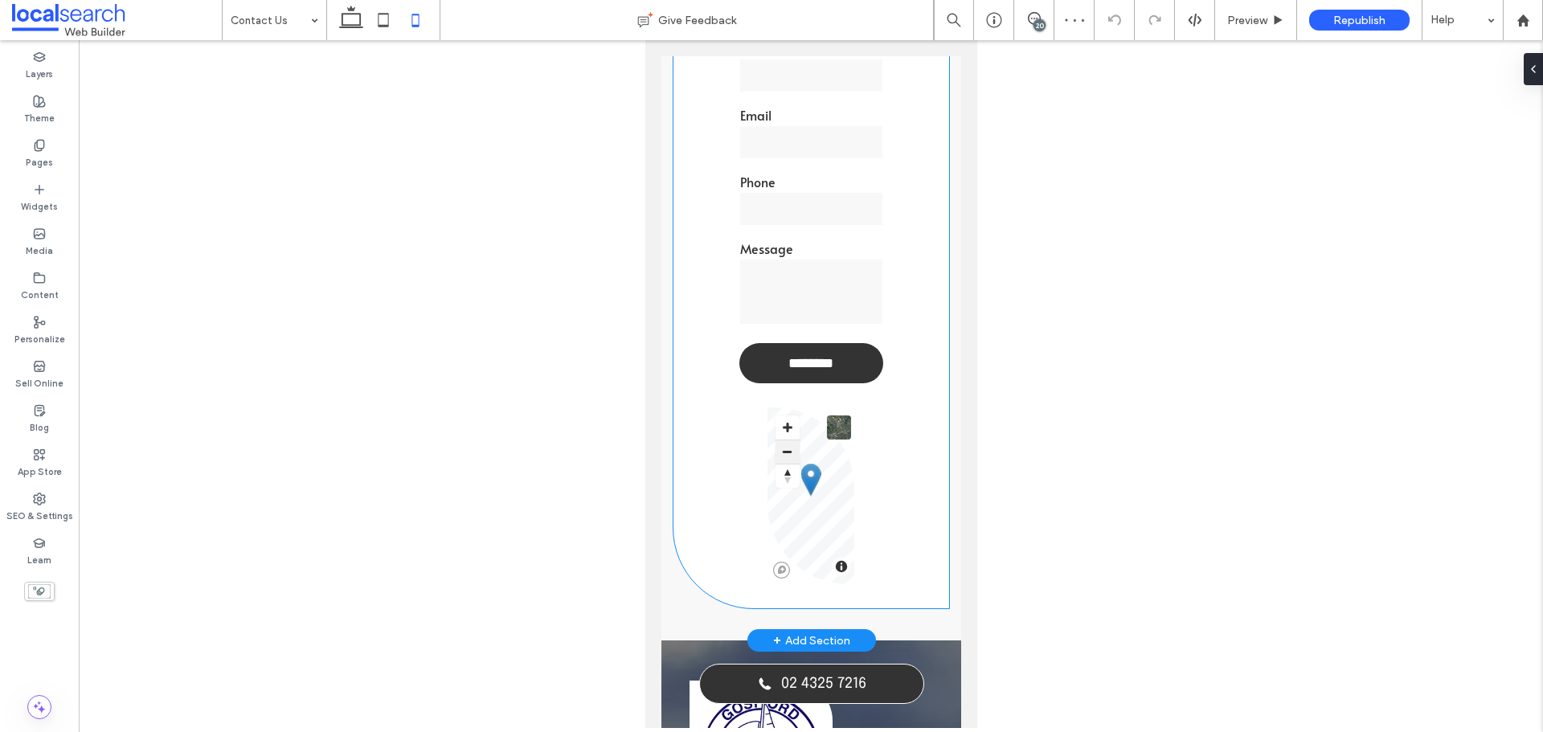
scroll to position [1367, 0]
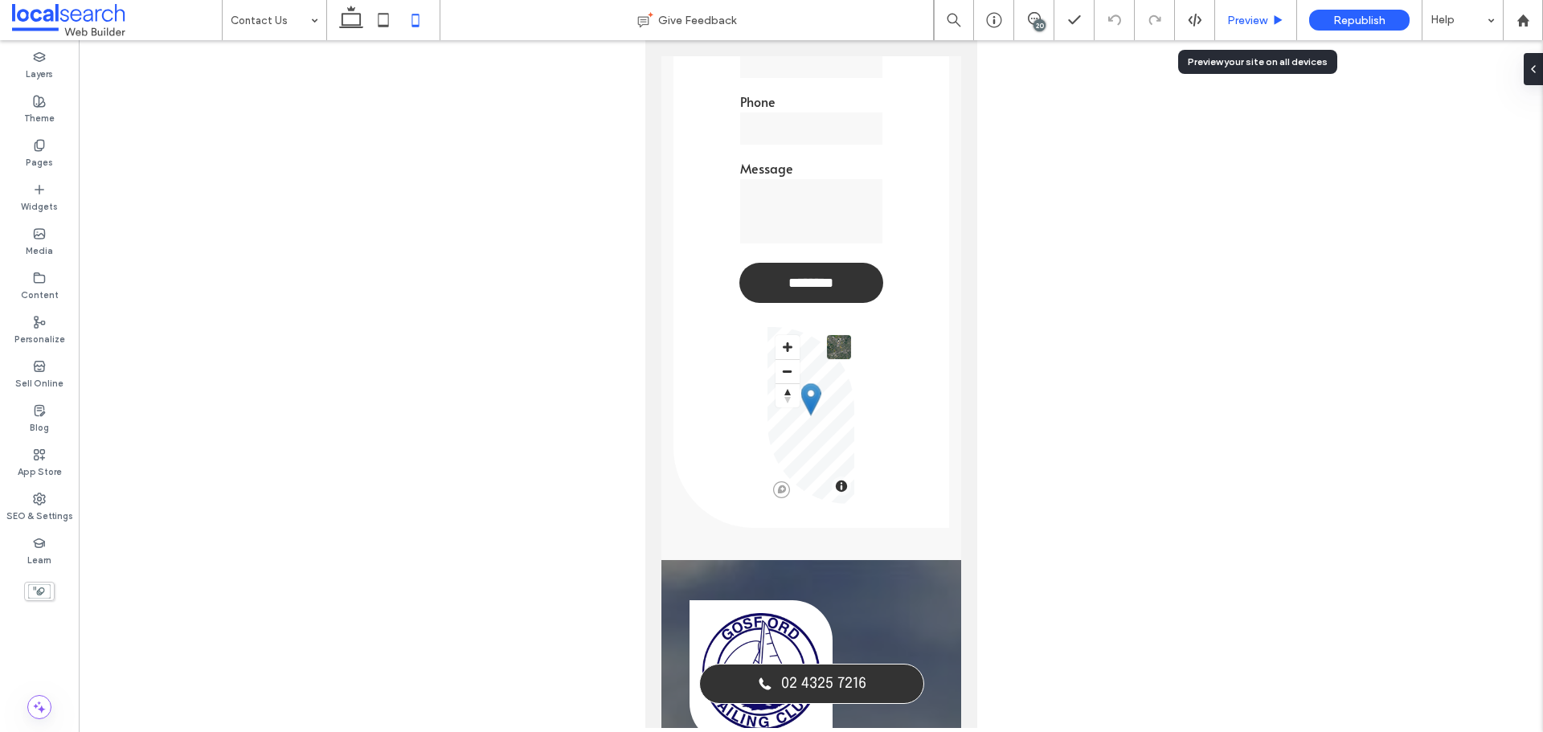
click at [1254, 22] on span "Preview" at bounding box center [1247, 21] width 40 height 14
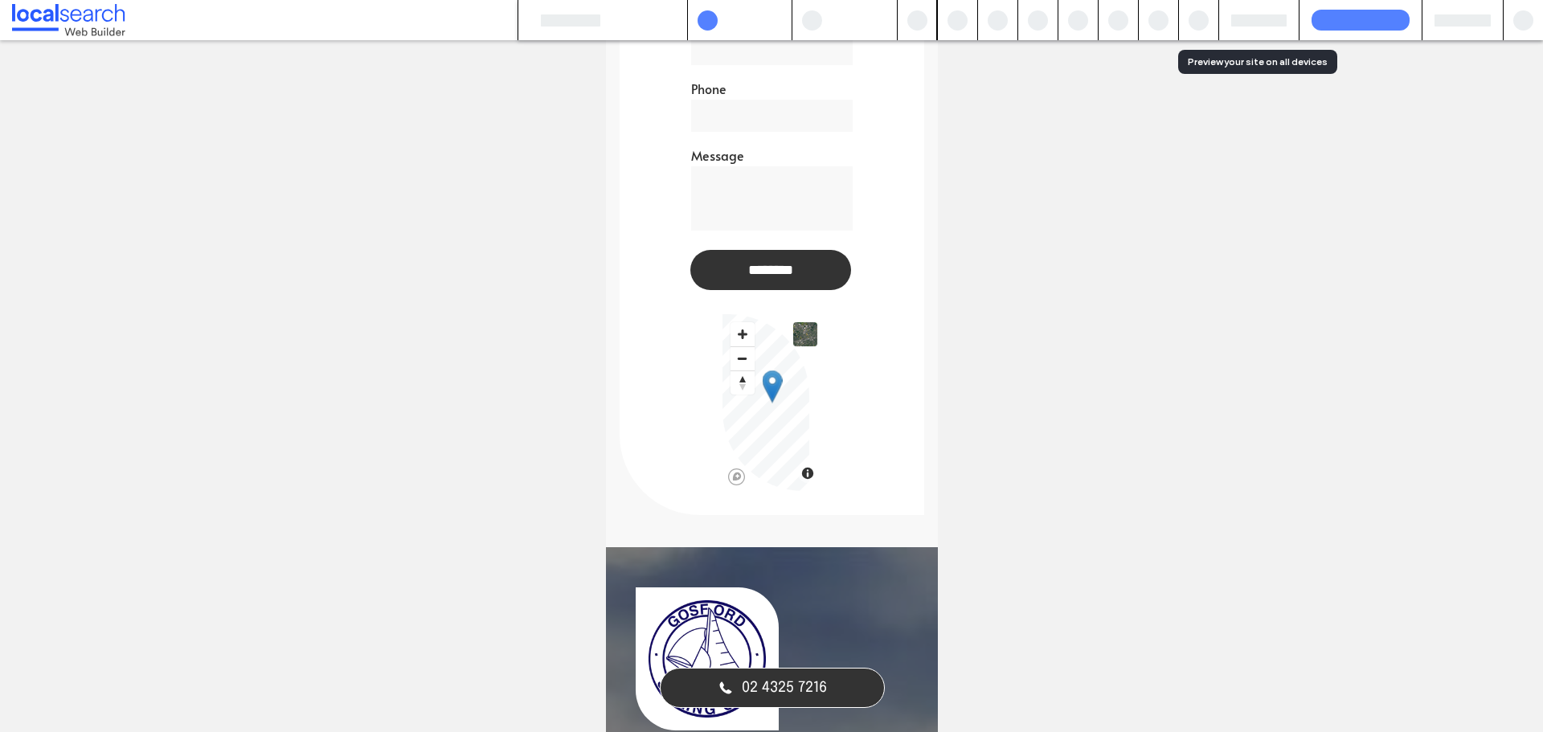
scroll to position [1326, 0]
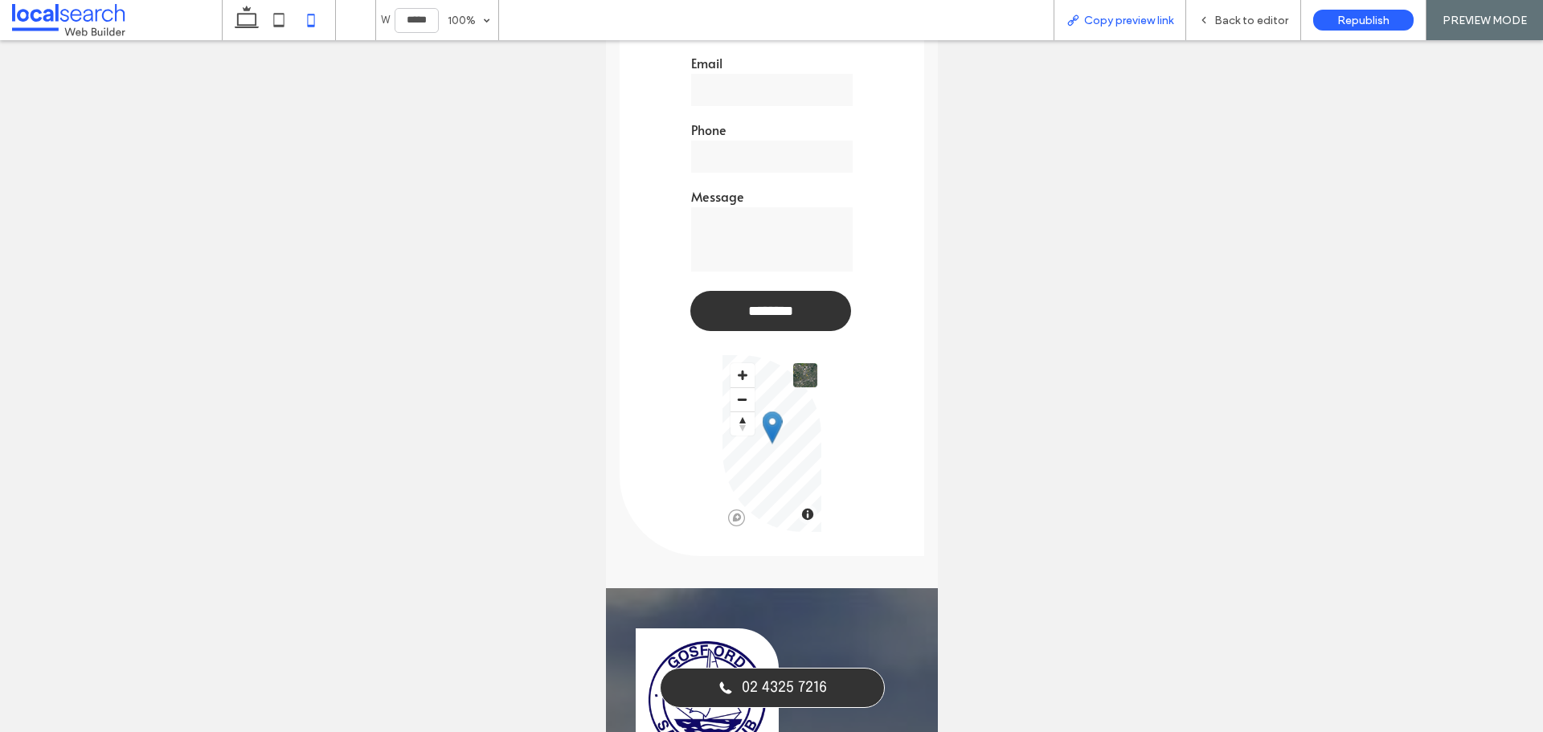
drag, startPoint x: 1207, startPoint y: 31, endPoint x: 1162, endPoint y: 27, distance: 44.4
click at [1207, 30] on div "Back to editor" at bounding box center [1243, 20] width 115 height 40
click at [1225, 20] on span "Back to editor" at bounding box center [1252, 21] width 74 height 14
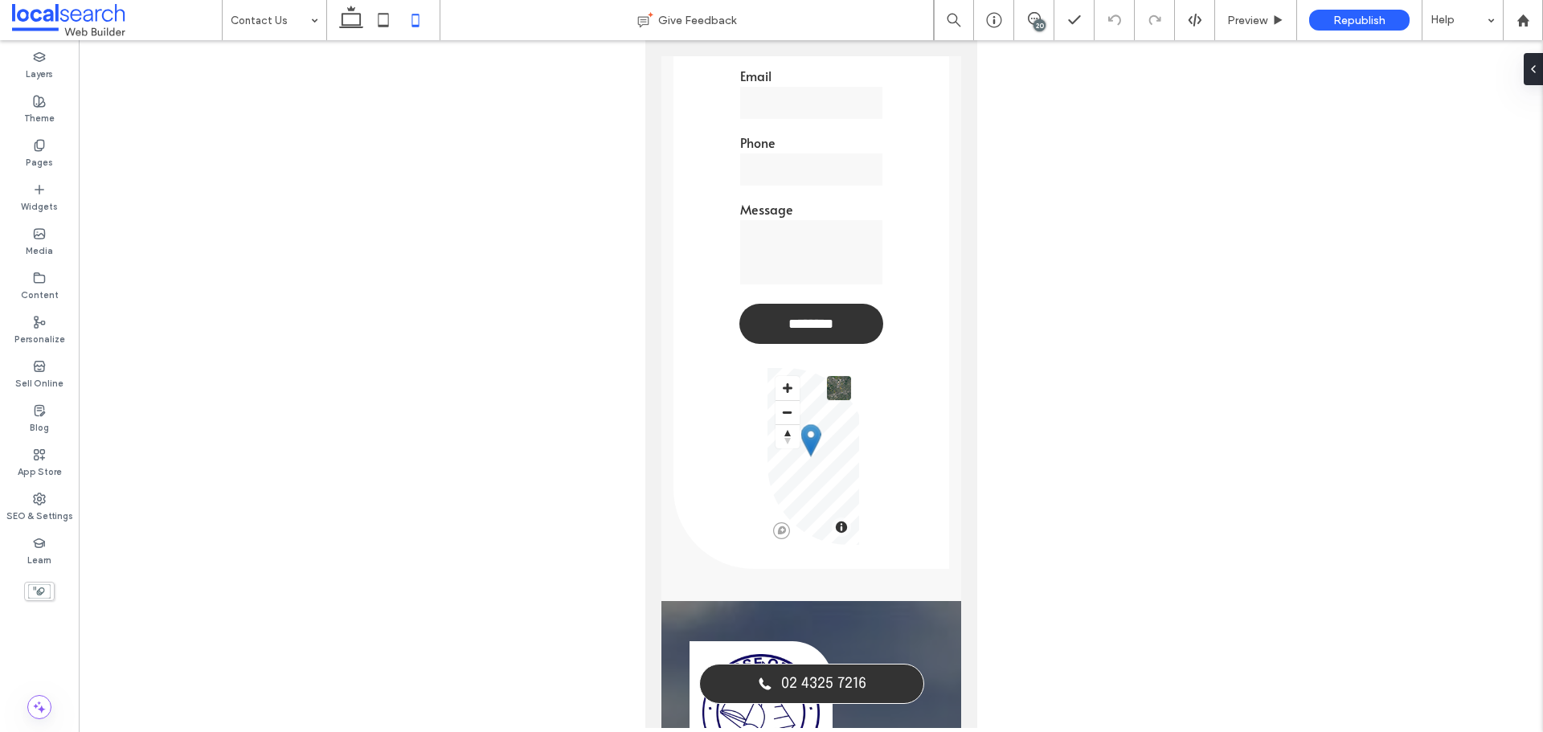
scroll to position [1367, 0]
